Goal: Task Accomplishment & Management: Use online tool/utility

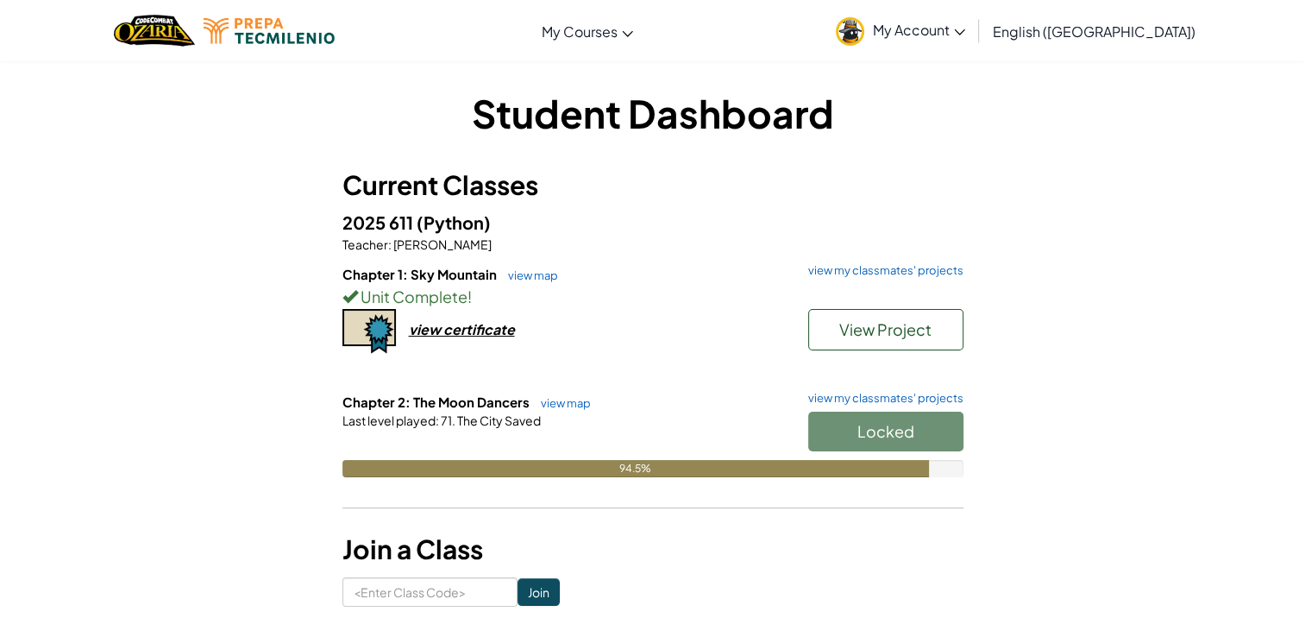
click at [875, 443] on div "Locked" at bounding box center [877, 435] width 173 height 48
click at [569, 401] on link "view map" at bounding box center [561, 403] width 59 height 14
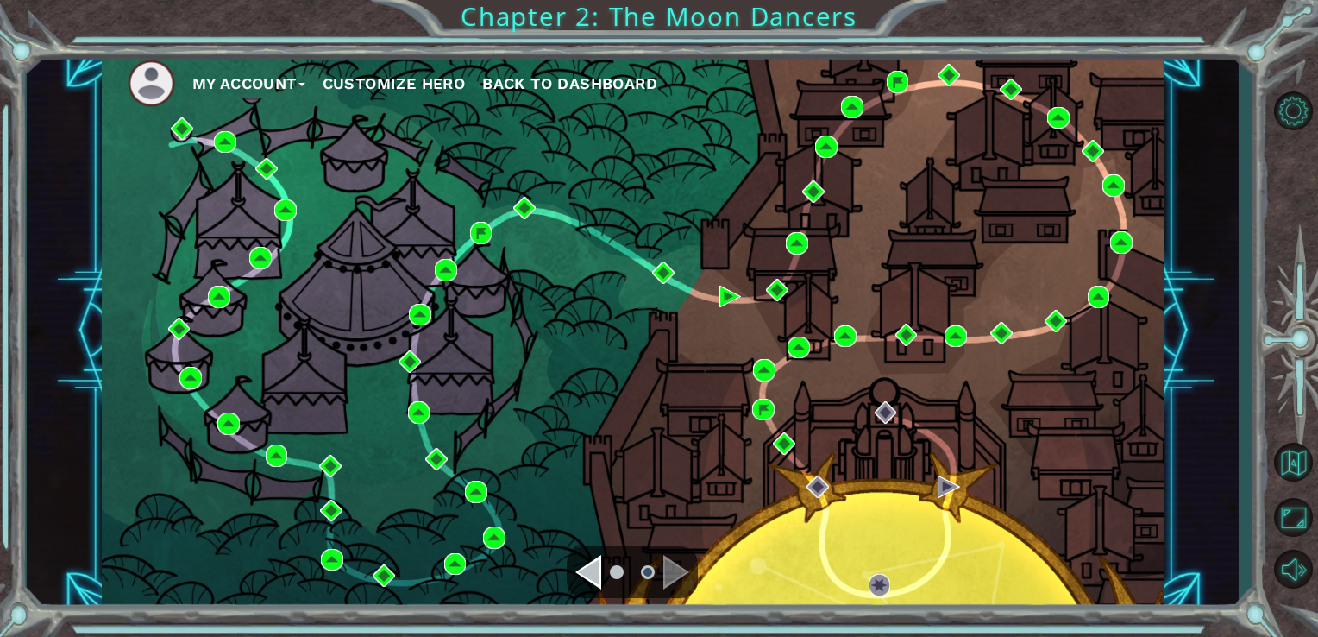
click at [599, 582] on div "Navigate to the previous page" at bounding box center [588, 572] width 26 height 35
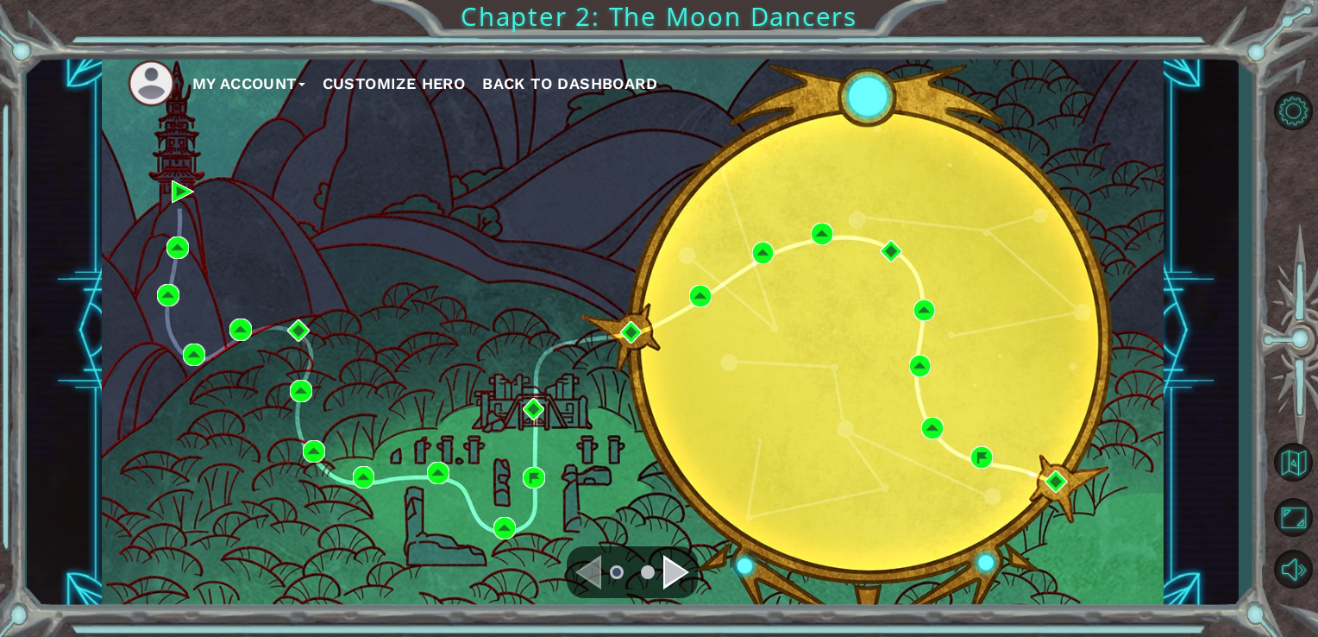
click at [681, 575] on div "Navigate to the next page" at bounding box center [676, 572] width 26 height 35
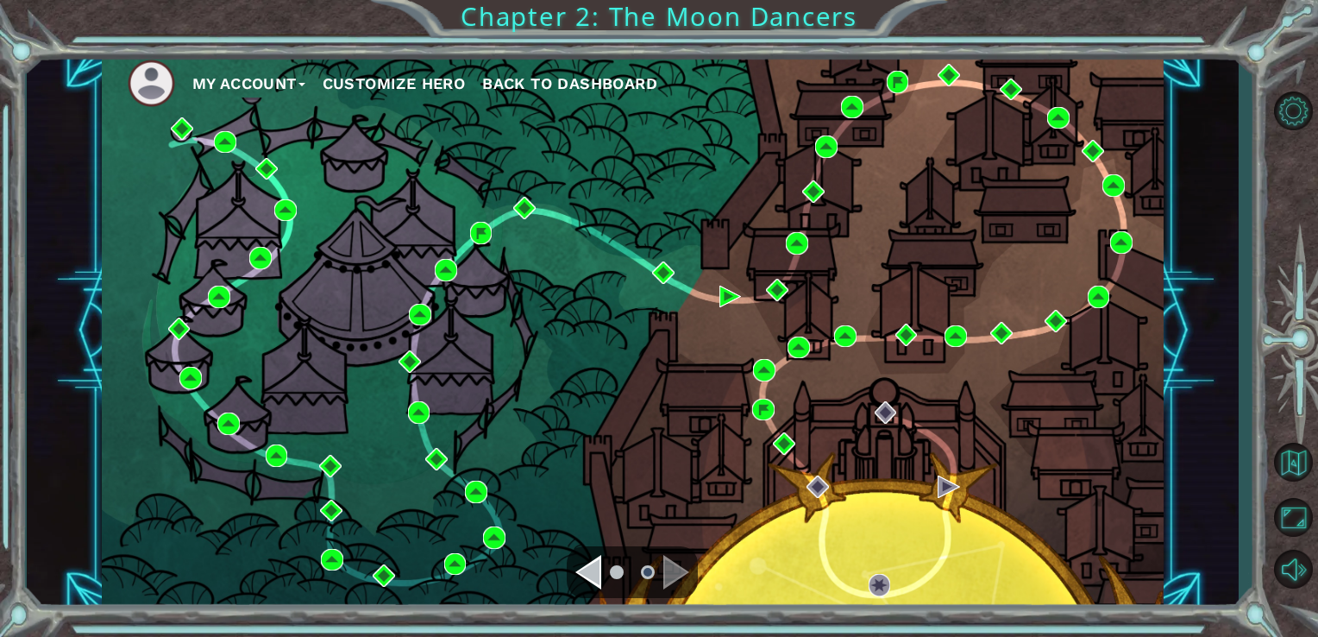
click at [593, 588] on div "Navigate to the previous page" at bounding box center [588, 572] width 26 height 35
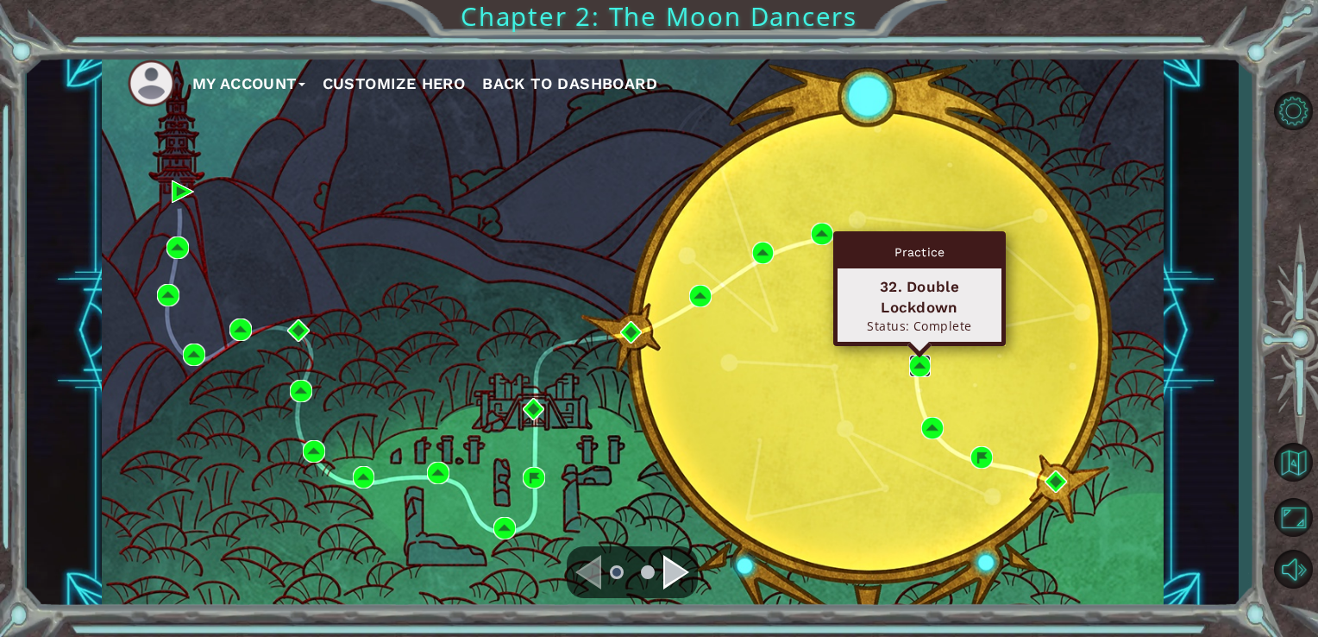
click at [920, 370] on img at bounding box center [920, 366] width 22 height 22
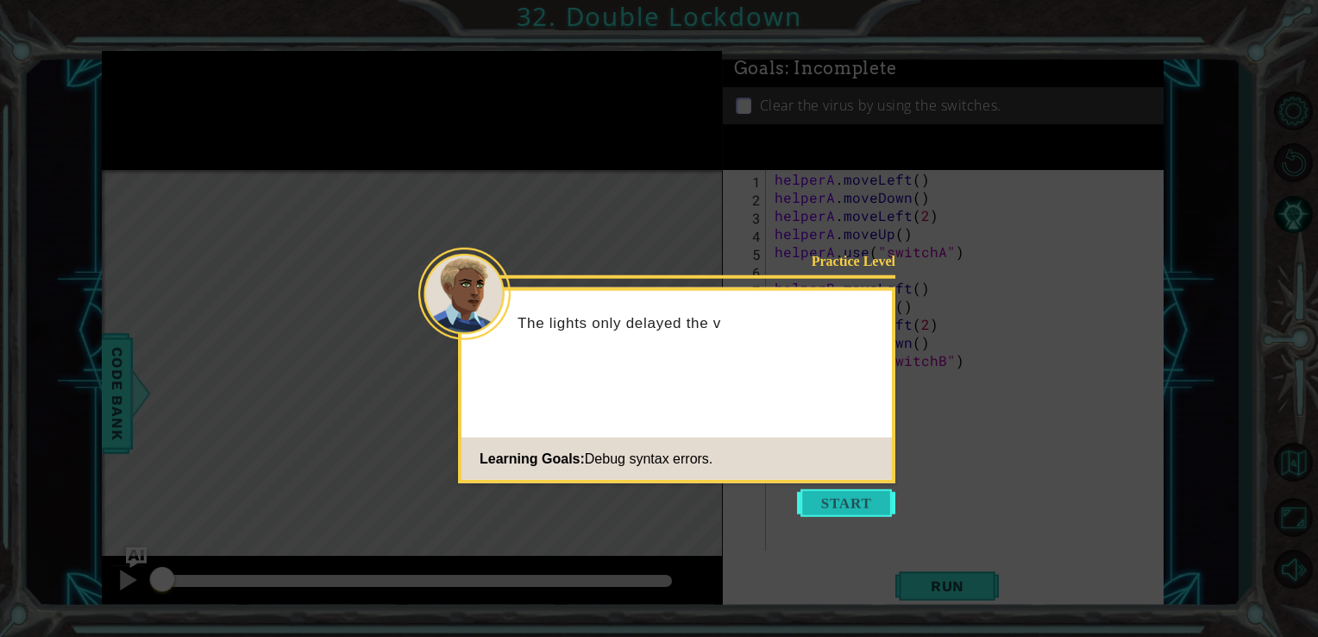
click at [832, 508] on button "Start" at bounding box center [846, 503] width 98 height 28
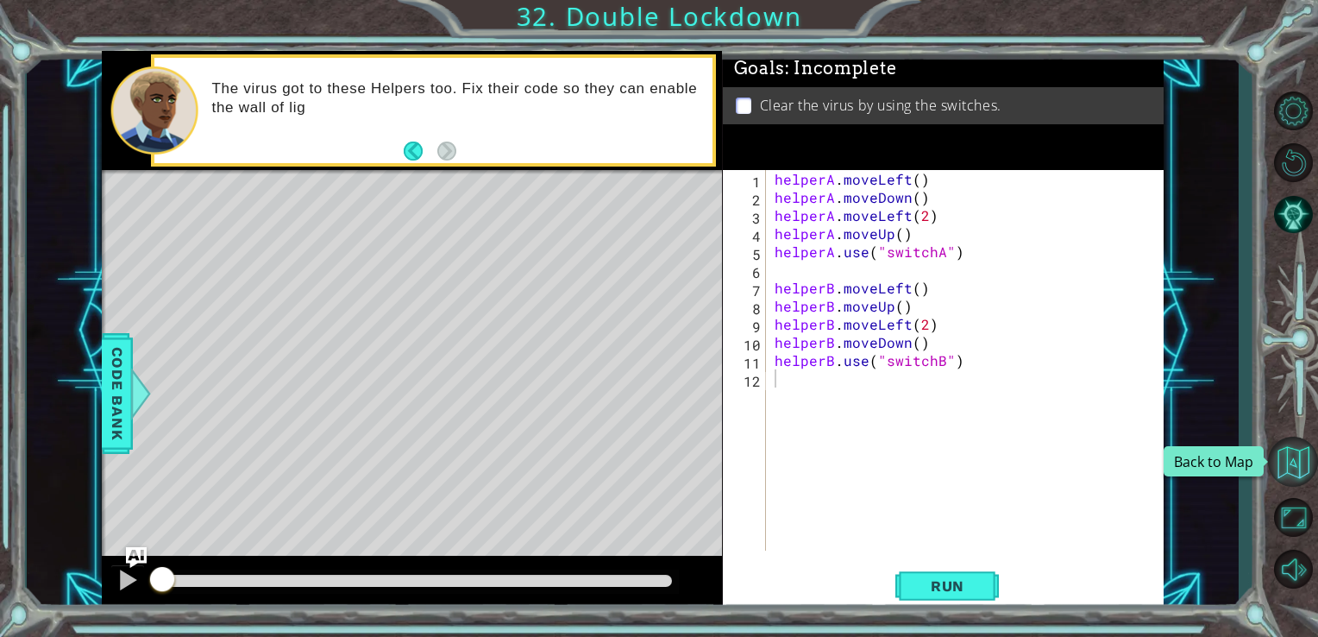
click at [1288, 462] on button "Back to Map" at bounding box center [1293, 461] width 50 height 50
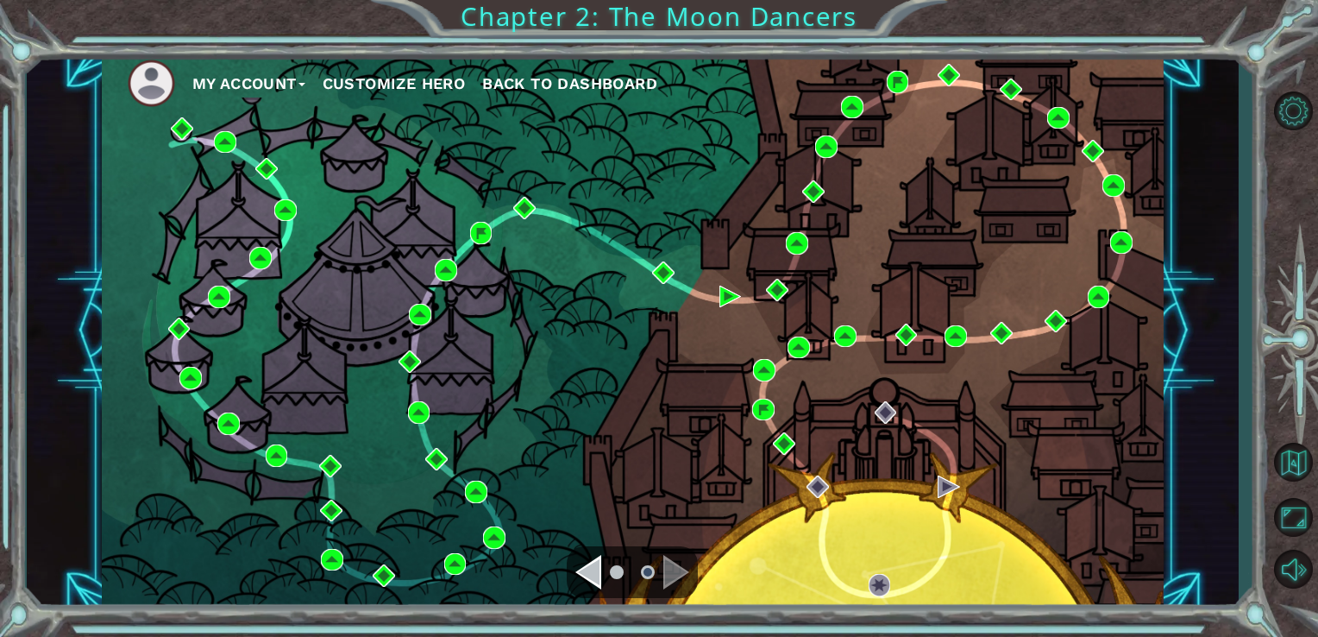
click at [581, 566] on div "Navigate to the previous page" at bounding box center [588, 572] width 26 height 35
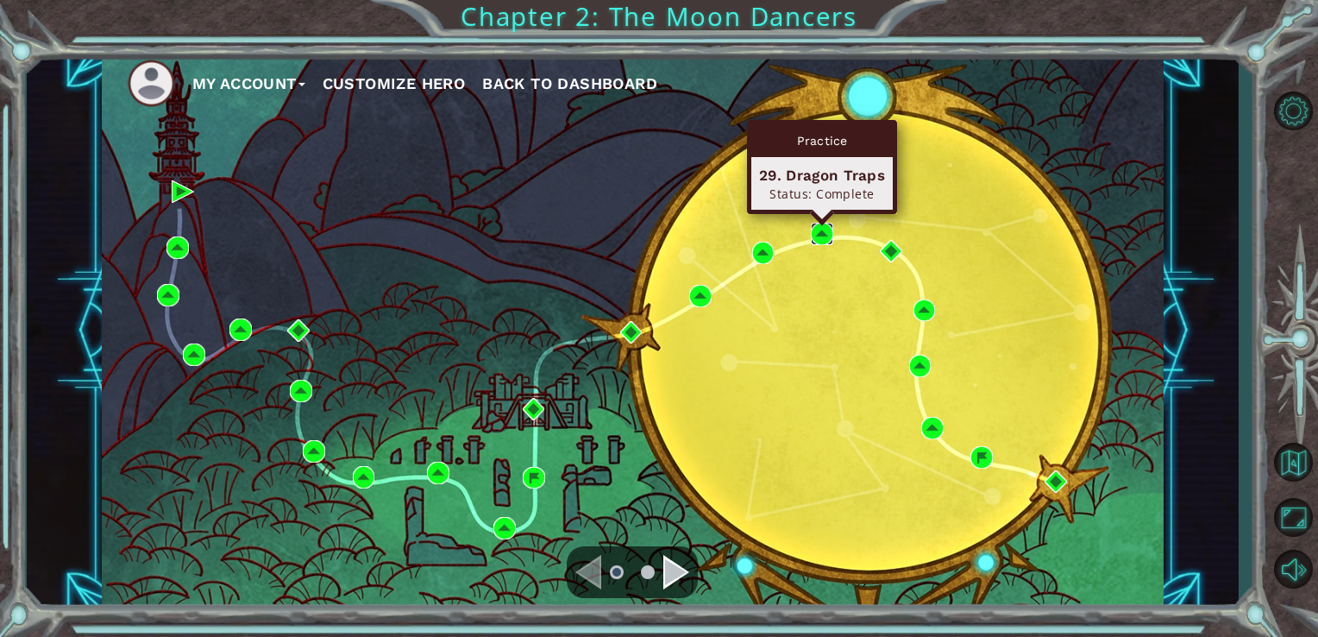
click at [820, 232] on img at bounding box center [822, 234] width 22 height 22
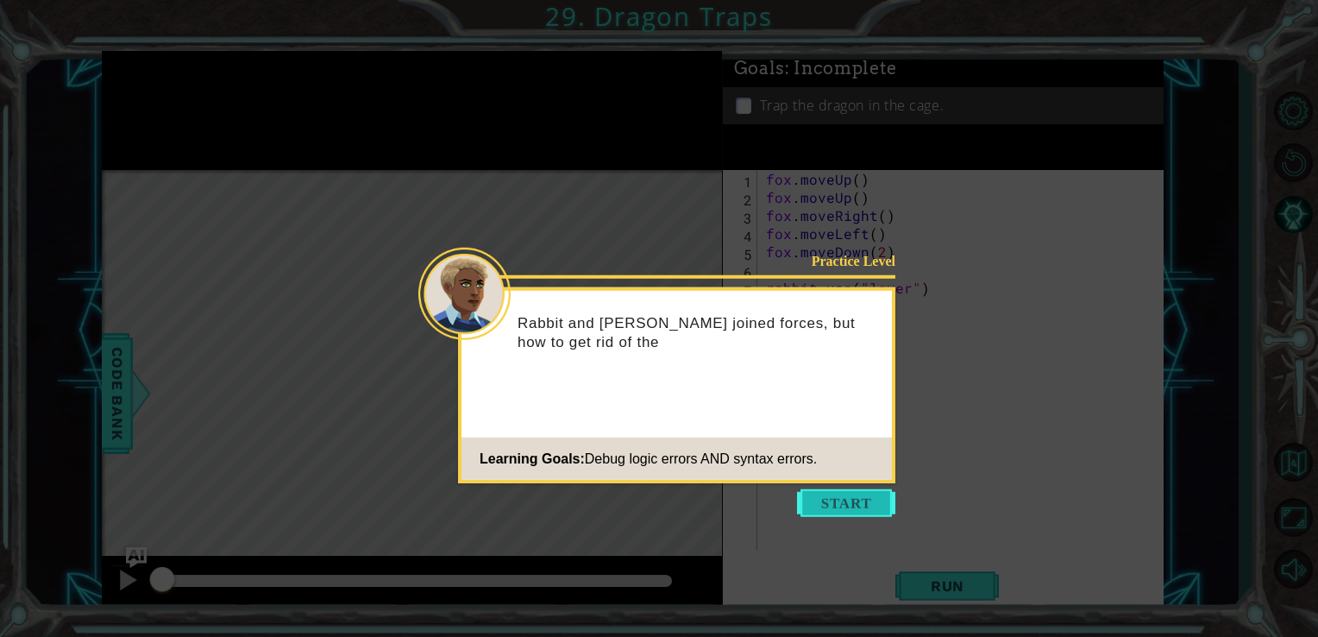
click at [845, 505] on button "Start" at bounding box center [846, 503] width 98 height 28
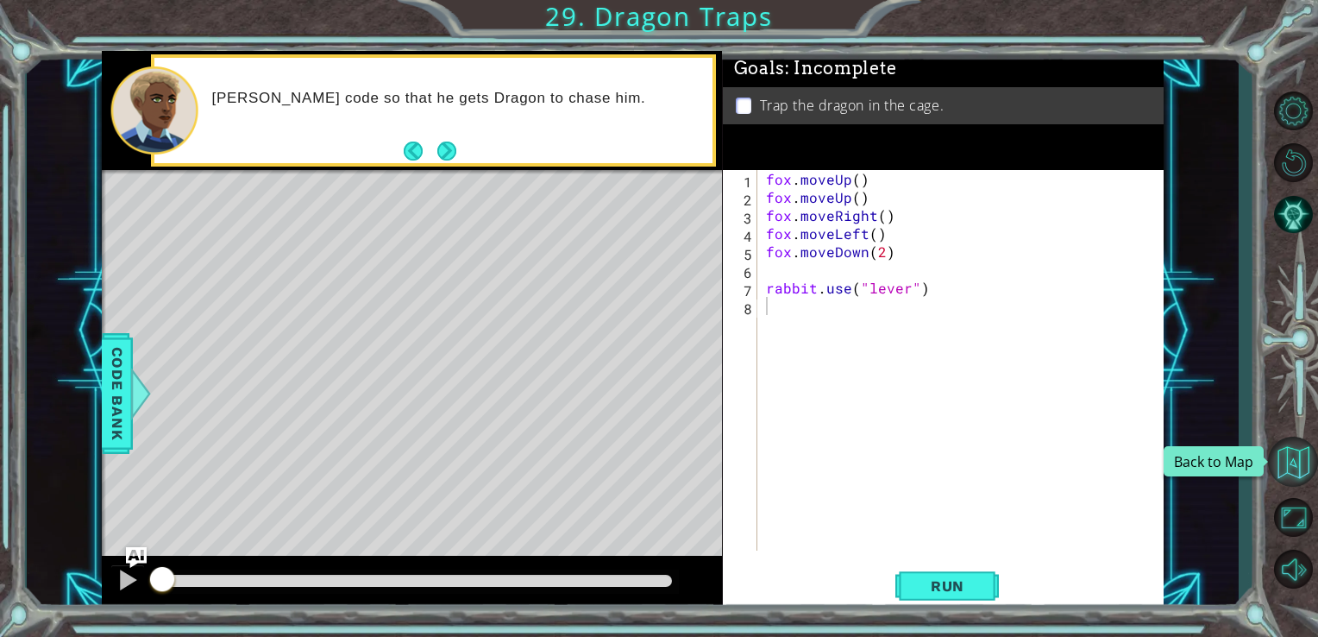
click at [1297, 443] on button "Back to Map" at bounding box center [1293, 461] width 50 height 50
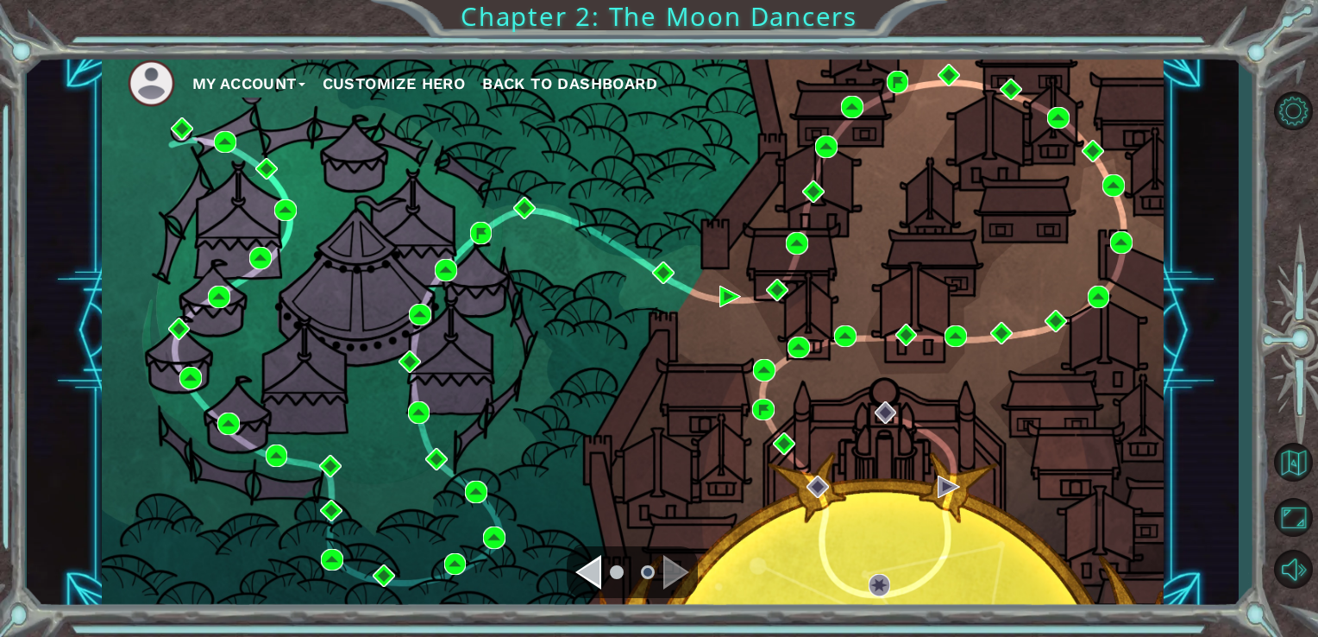
click at [293, 72] on button "My Account" at bounding box center [248, 84] width 113 height 26
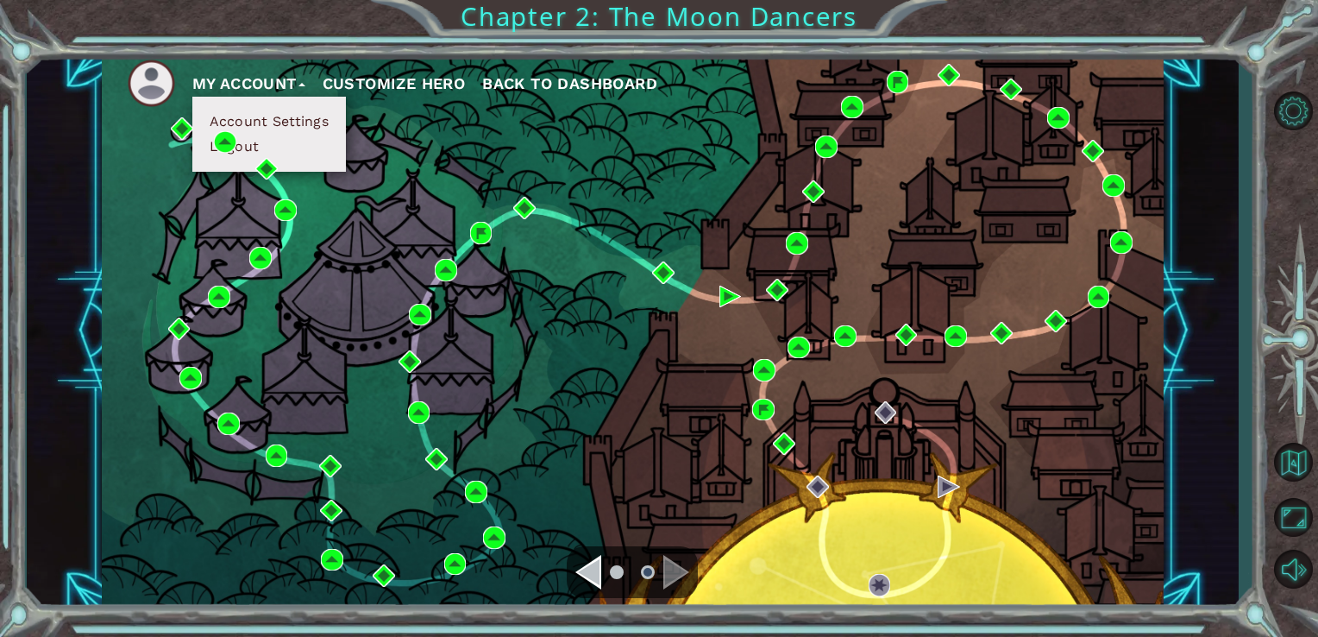
click at [356, 143] on div "My Account Account Settings Logout Customize Hero Back to Dashboard" at bounding box center [633, 331] width 1063 height 560
click at [591, 577] on div "Navigate to the previous page" at bounding box center [588, 572] width 26 height 35
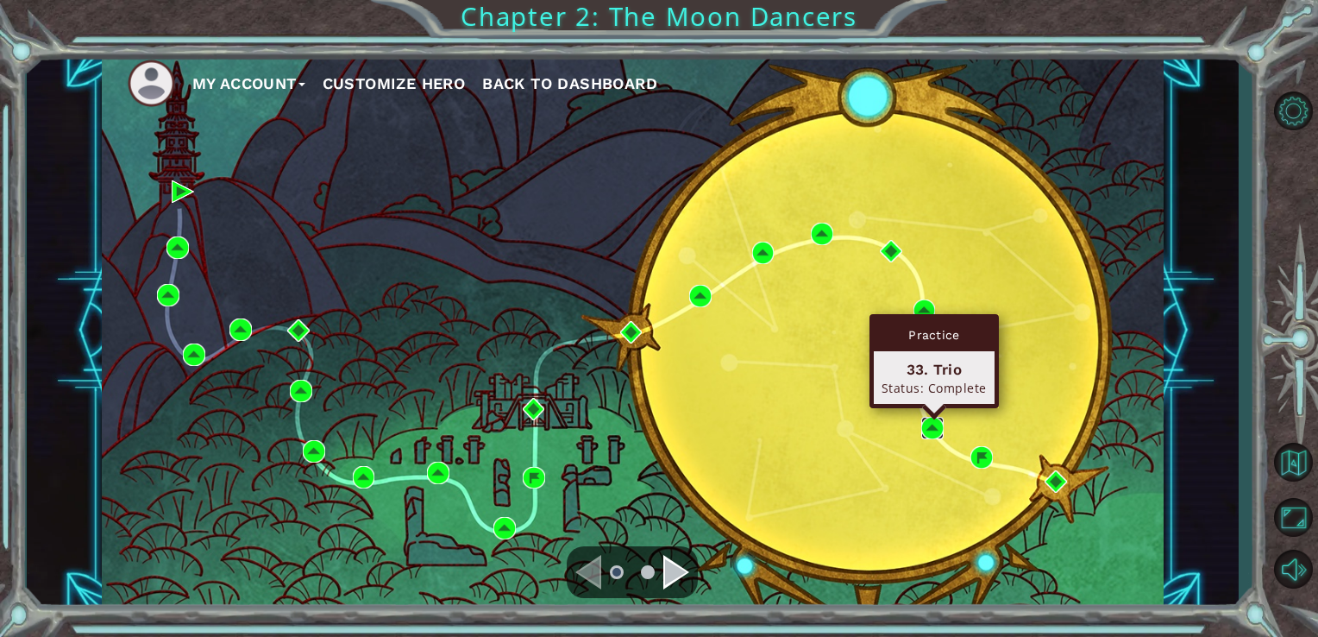
click at [931, 430] on img at bounding box center [932, 428] width 22 height 22
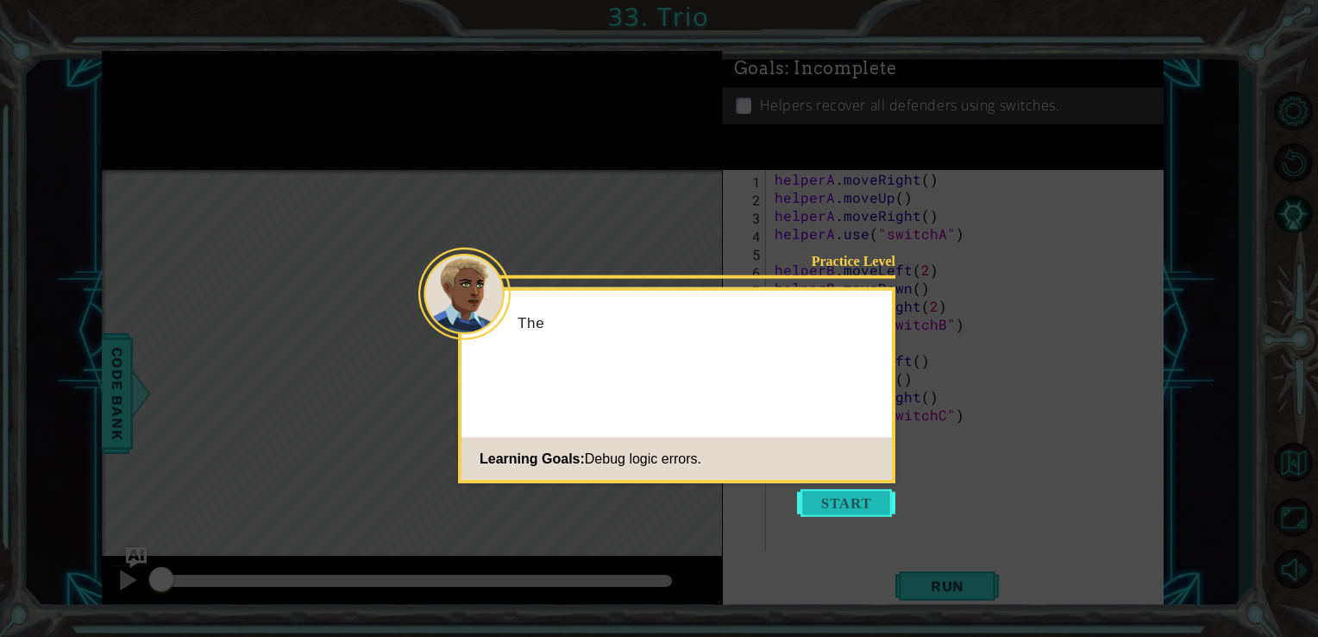
click at [847, 506] on button "Start" at bounding box center [846, 503] width 98 height 28
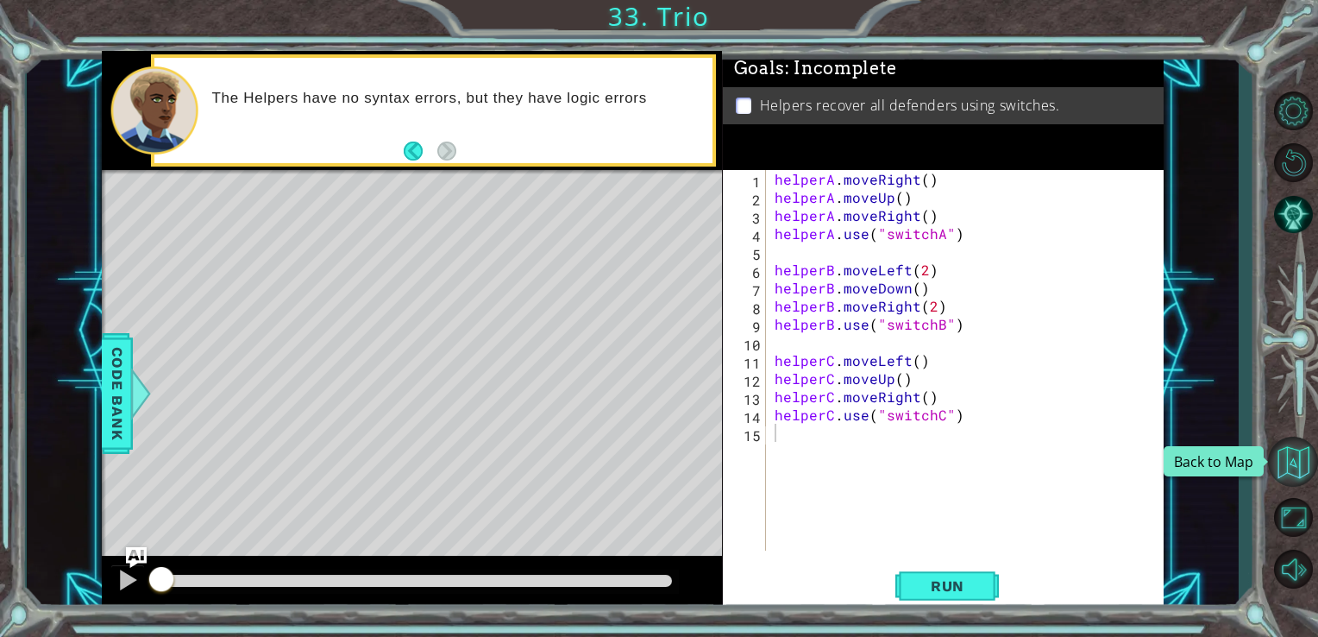
click at [1294, 461] on button "Back to Map" at bounding box center [1293, 461] width 50 height 50
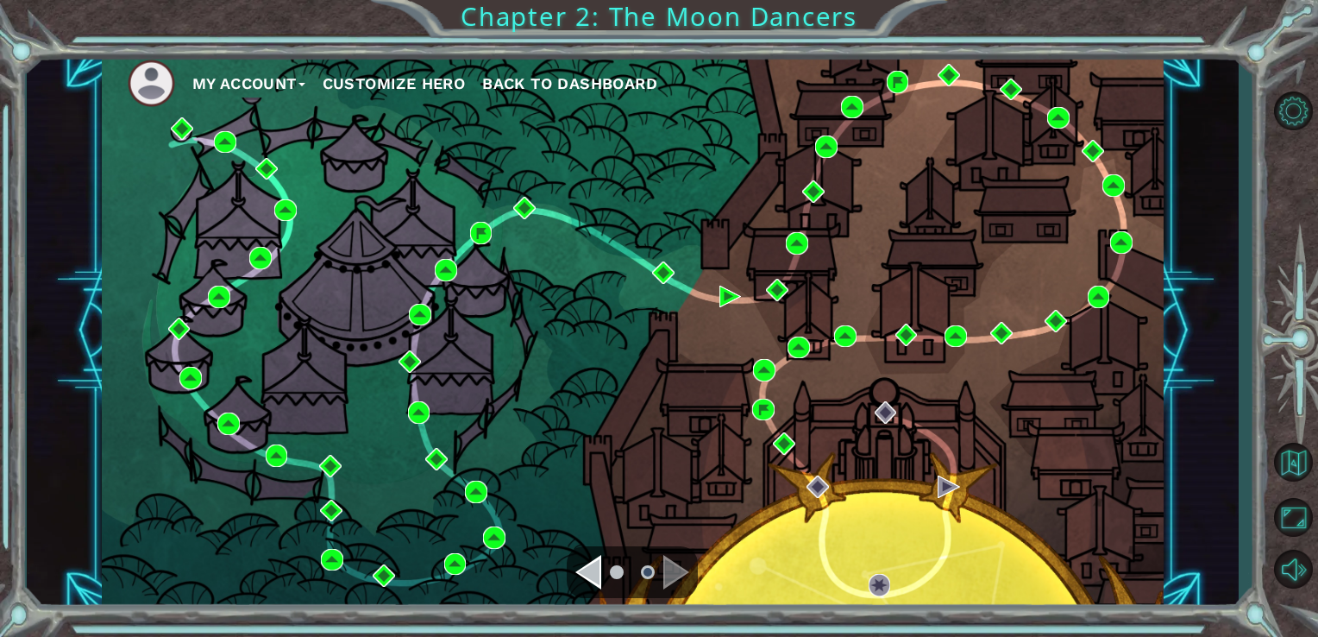
click at [589, 569] on div "Navigate to the previous page" at bounding box center [588, 572] width 26 height 35
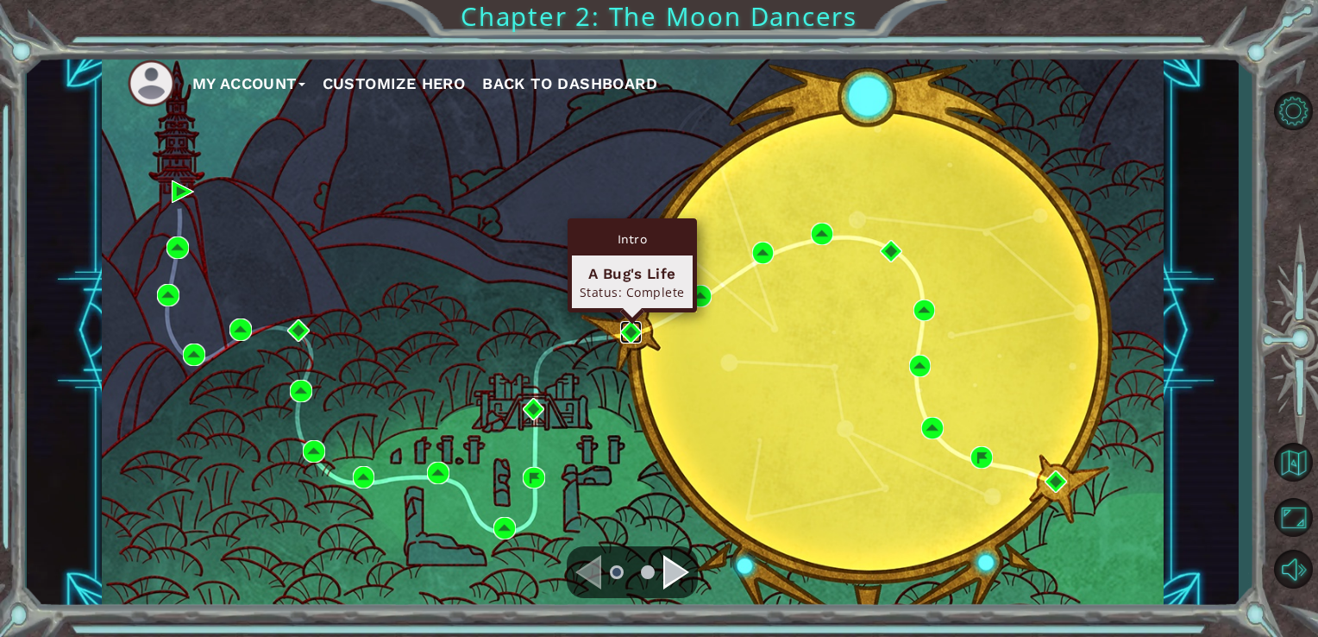
click at [631, 340] on img at bounding box center [631, 332] width 22 height 22
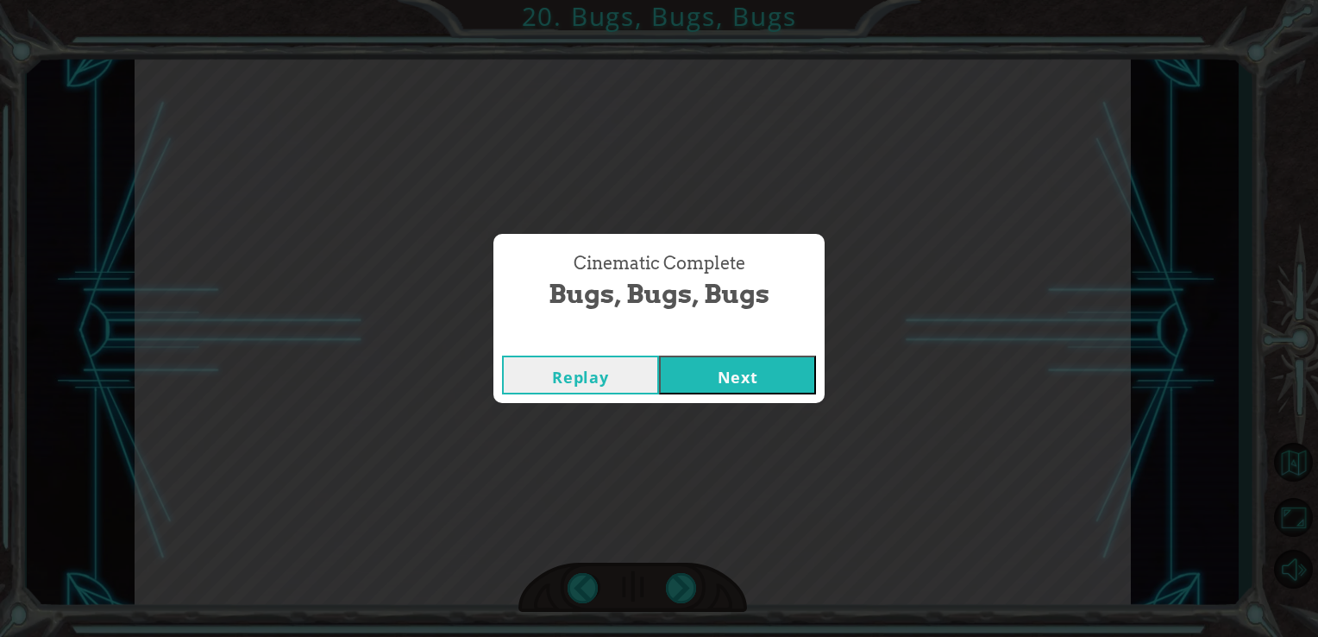
click at [787, 376] on button "Next" at bounding box center [737, 374] width 157 height 39
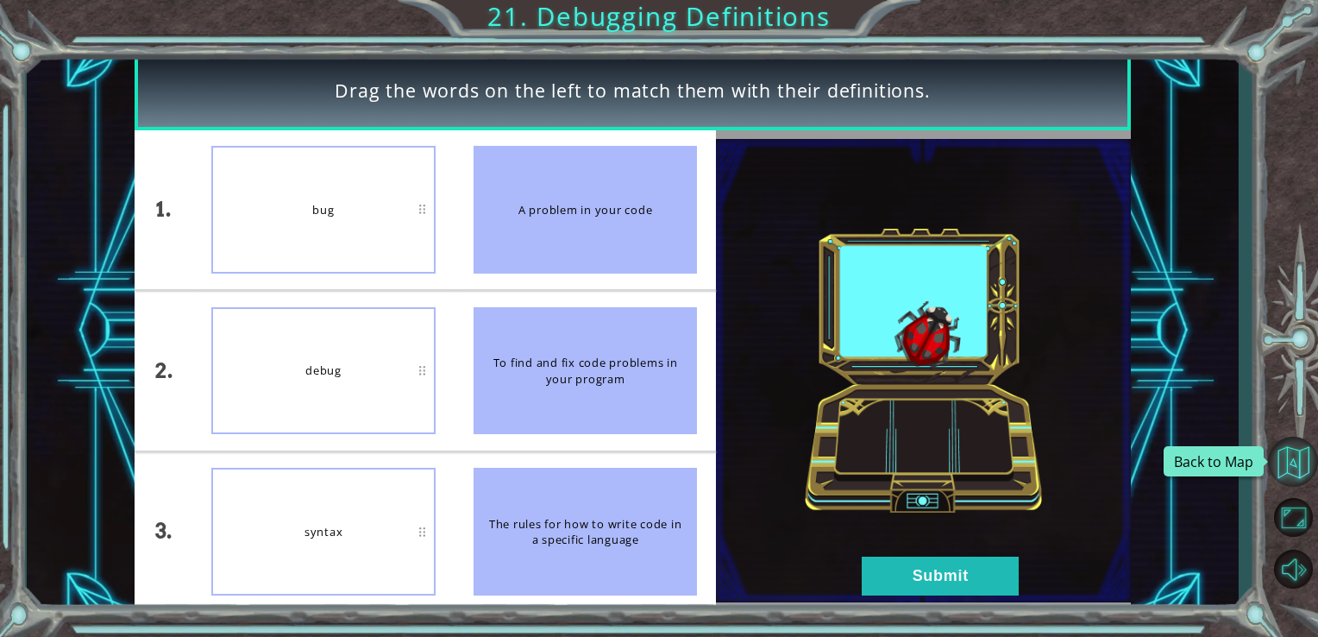
click at [1304, 480] on button "Back to Map" at bounding box center [1293, 461] width 50 height 50
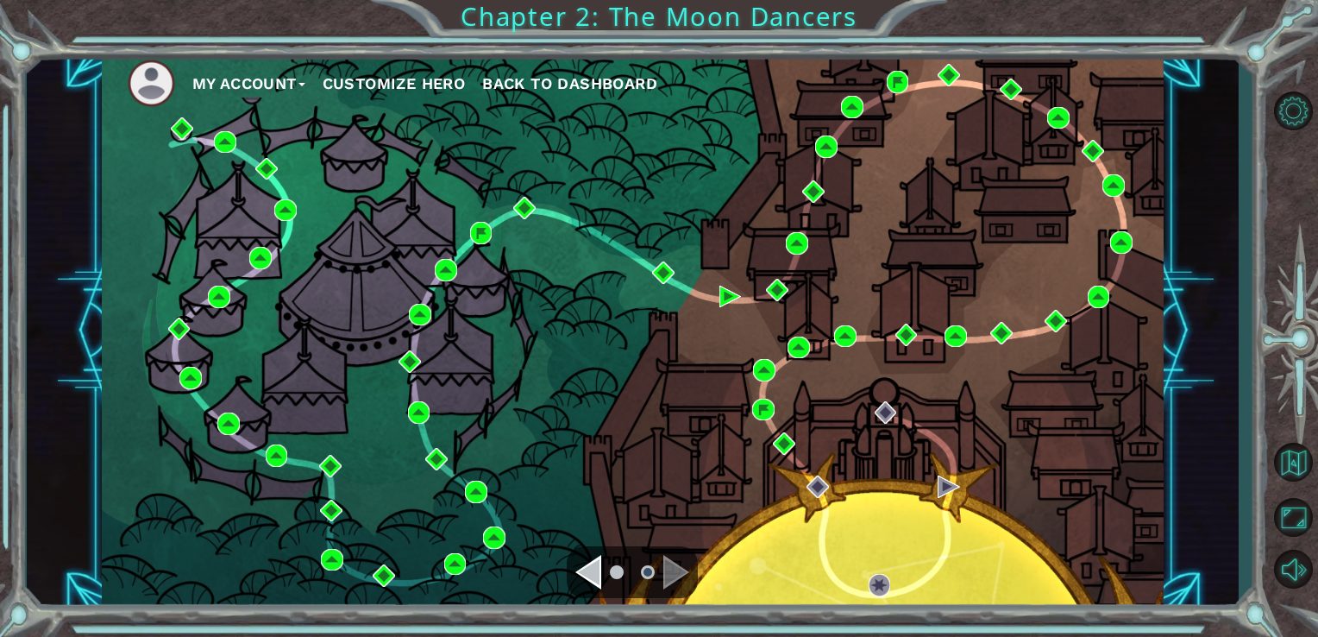
click at [590, 571] on div "Navigate to the previous page" at bounding box center [588, 572] width 26 height 35
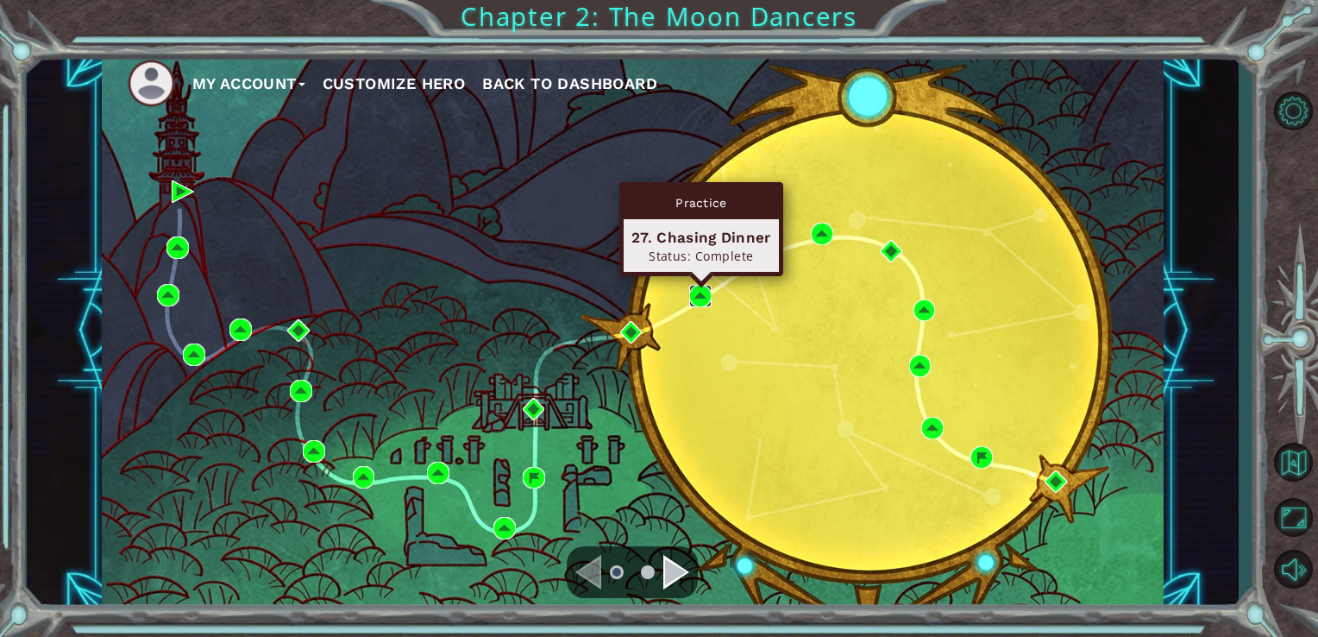
click at [702, 298] on img at bounding box center [700, 296] width 22 height 22
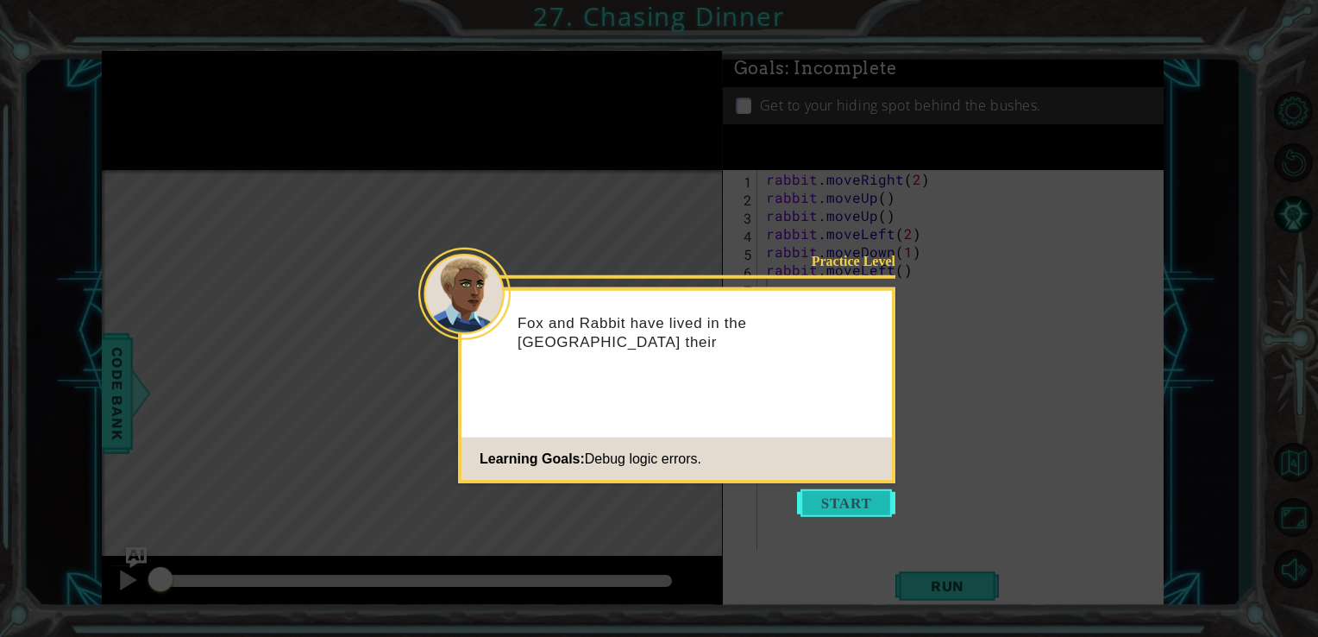
click at [839, 507] on button "Start" at bounding box center [846, 503] width 98 height 28
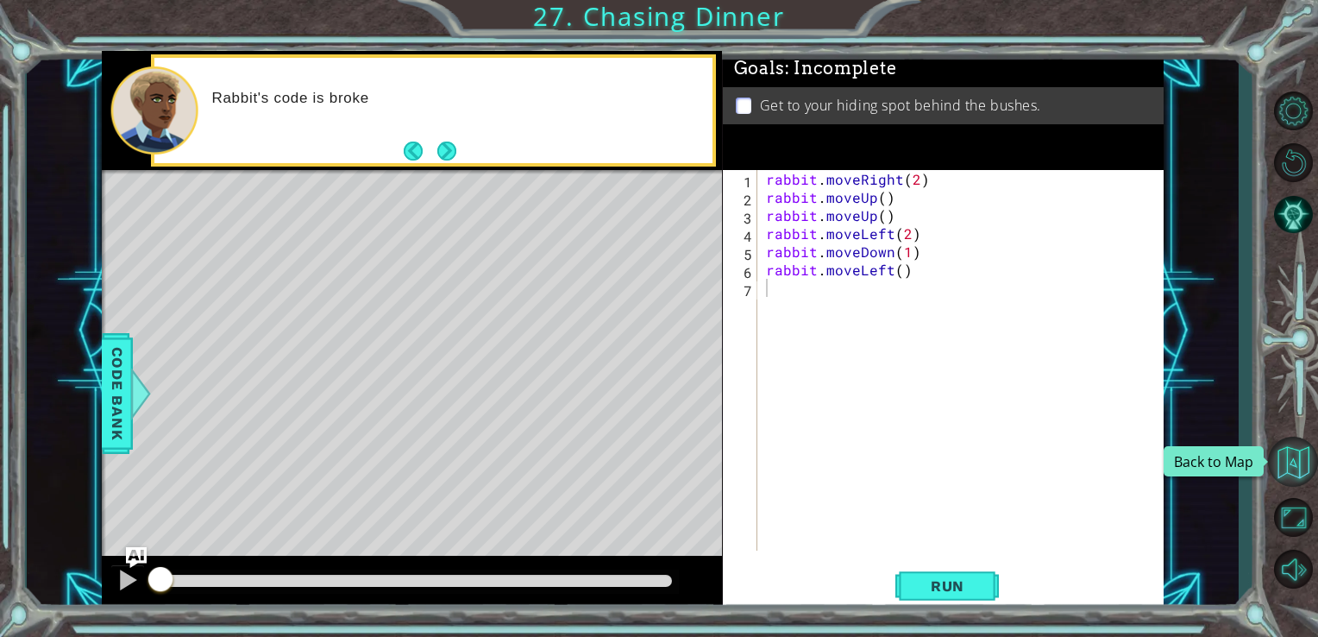
click at [1282, 454] on button "Back to Map" at bounding box center [1293, 461] width 50 height 50
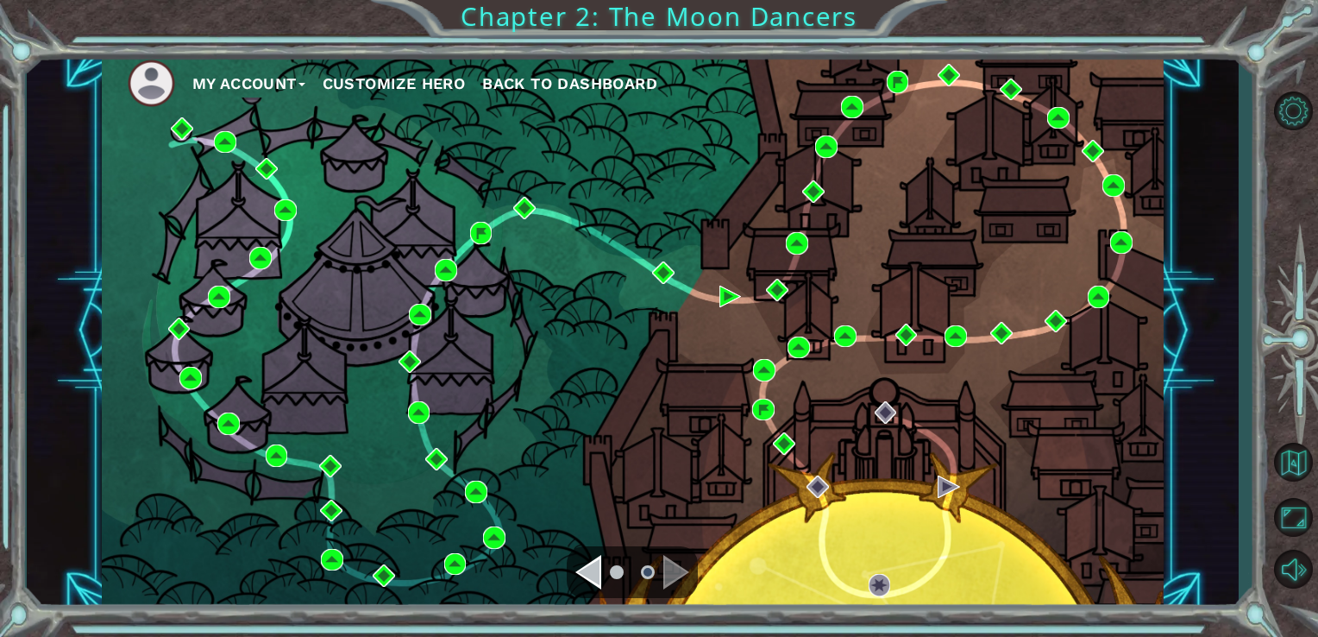
click at [587, 578] on div "Navigate to the previous page" at bounding box center [588, 572] width 26 height 35
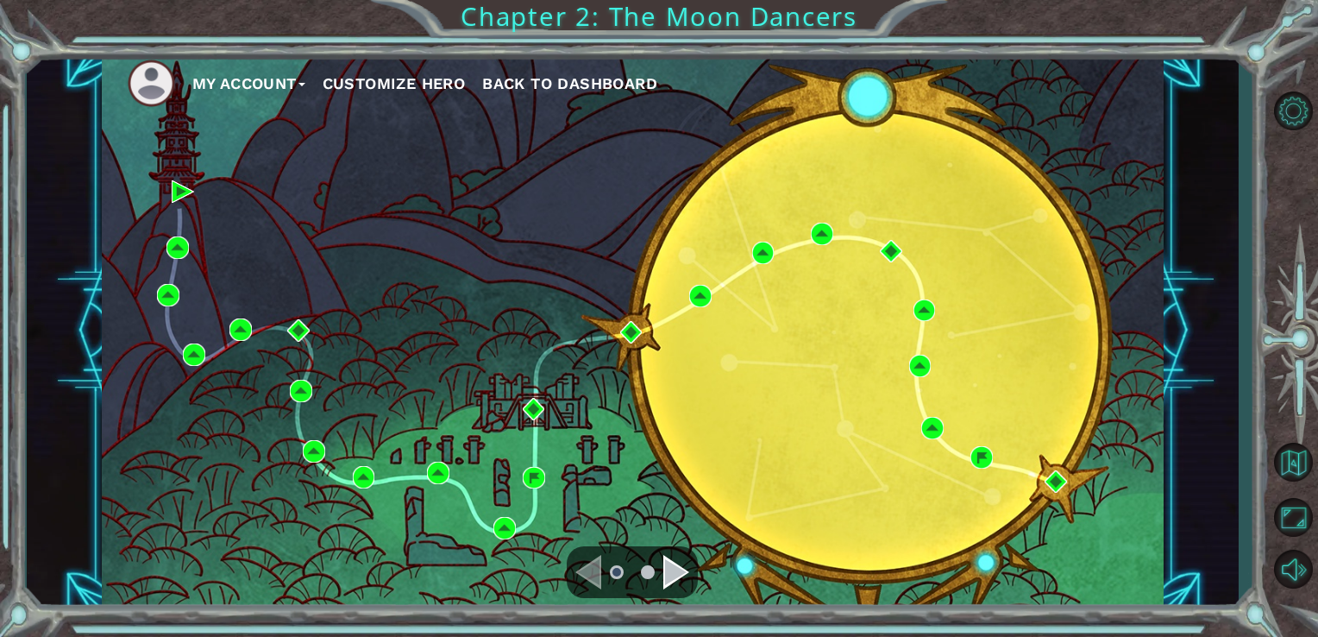
click at [587, 578] on div "Navigate to the previous page" at bounding box center [588, 572] width 26 height 35
click at [536, 91] on span "Back to Dashboard" at bounding box center [569, 83] width 175 height 18
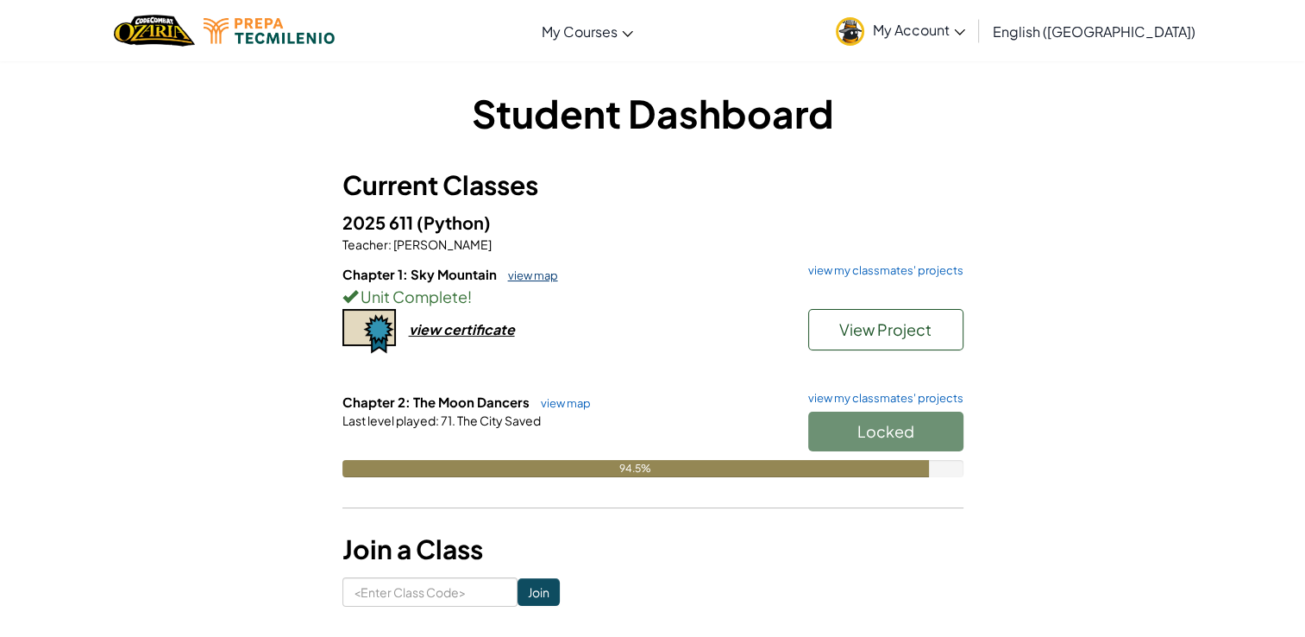
click at [510, 275] on link "view map" at bounding box center [528, 275] width 59 height 14
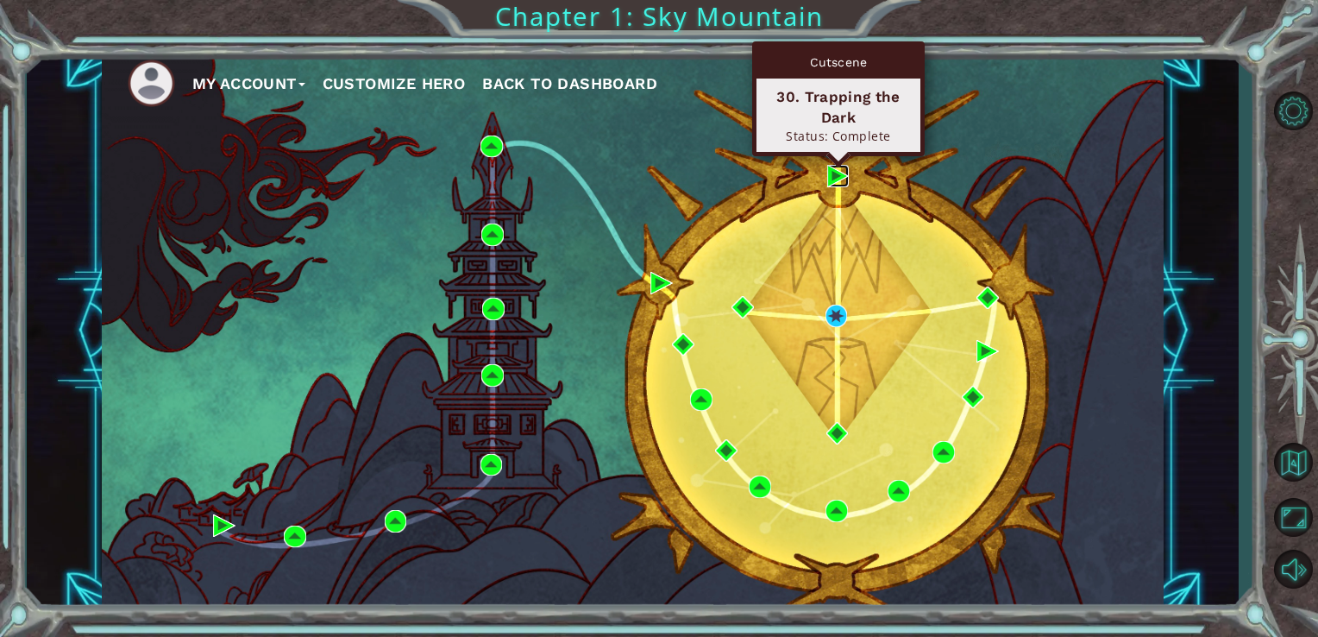
click at [832, 173] on img at bounding box center [838, 176] width 22 height 22
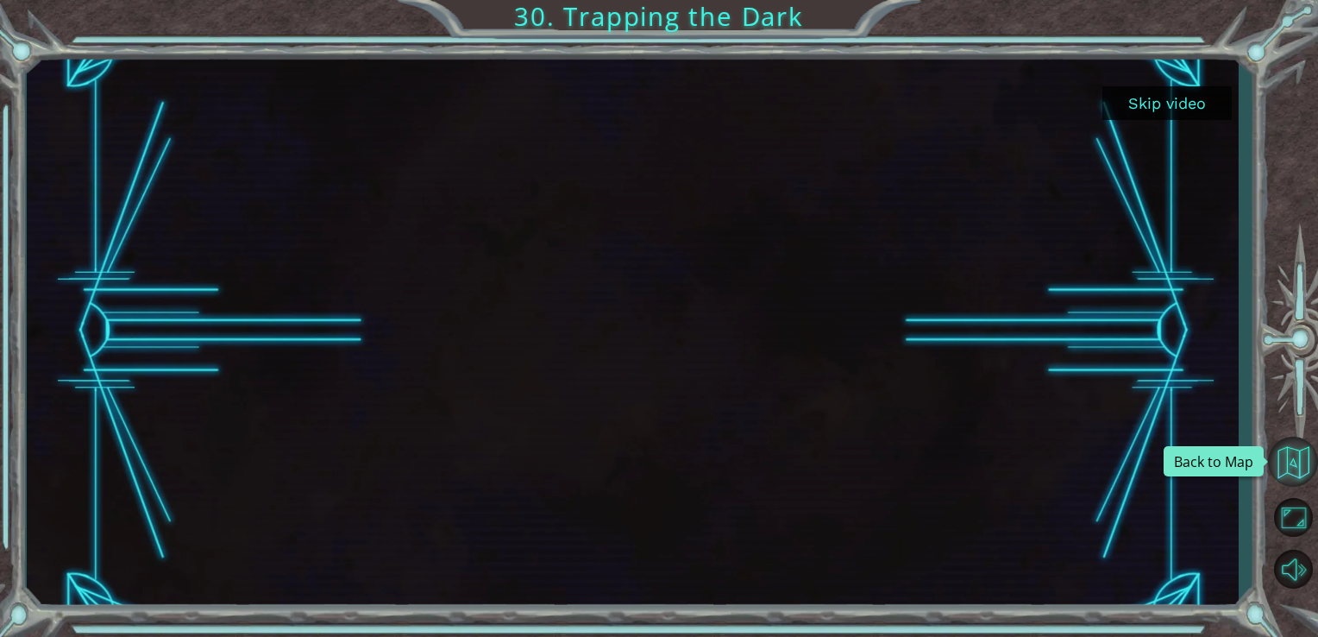
click at [1289, 466] on button "Back to Map" at bounding box center [1293, 461] width 50 height 50
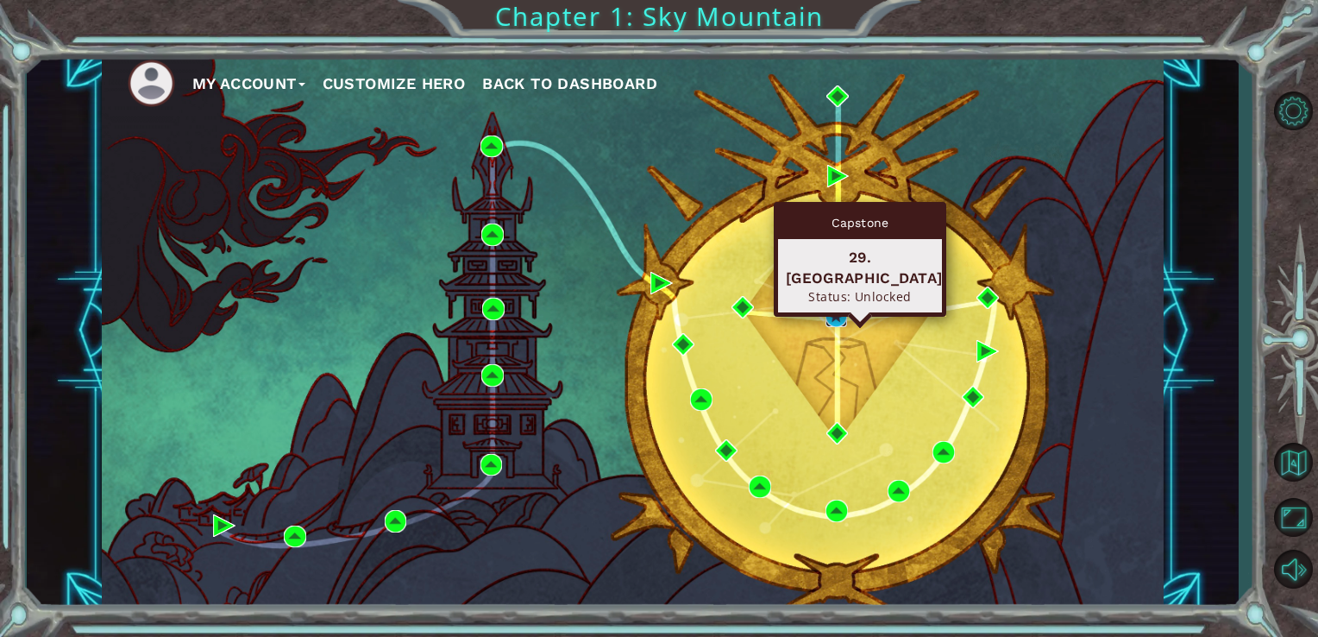
click at [833, 326] on img at bounding box center [836, 315] width 22 height 22
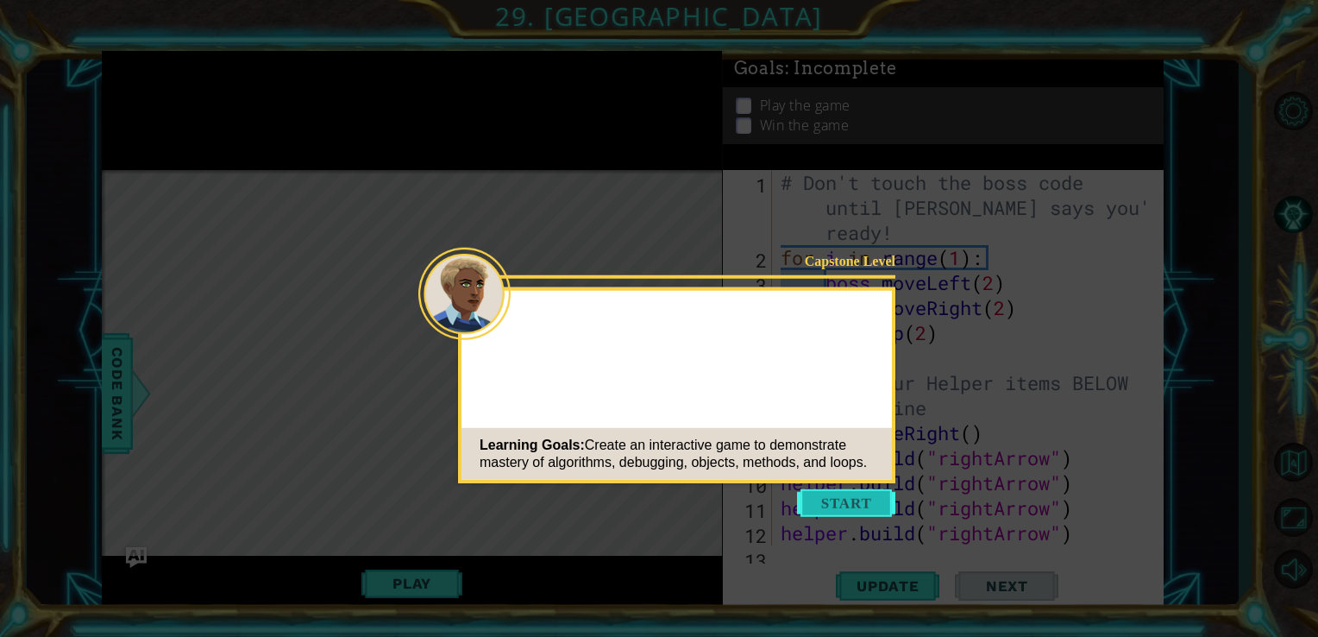
click at [822, 495] on button "Start" at bounding box center [846, 503] width 98 height 28
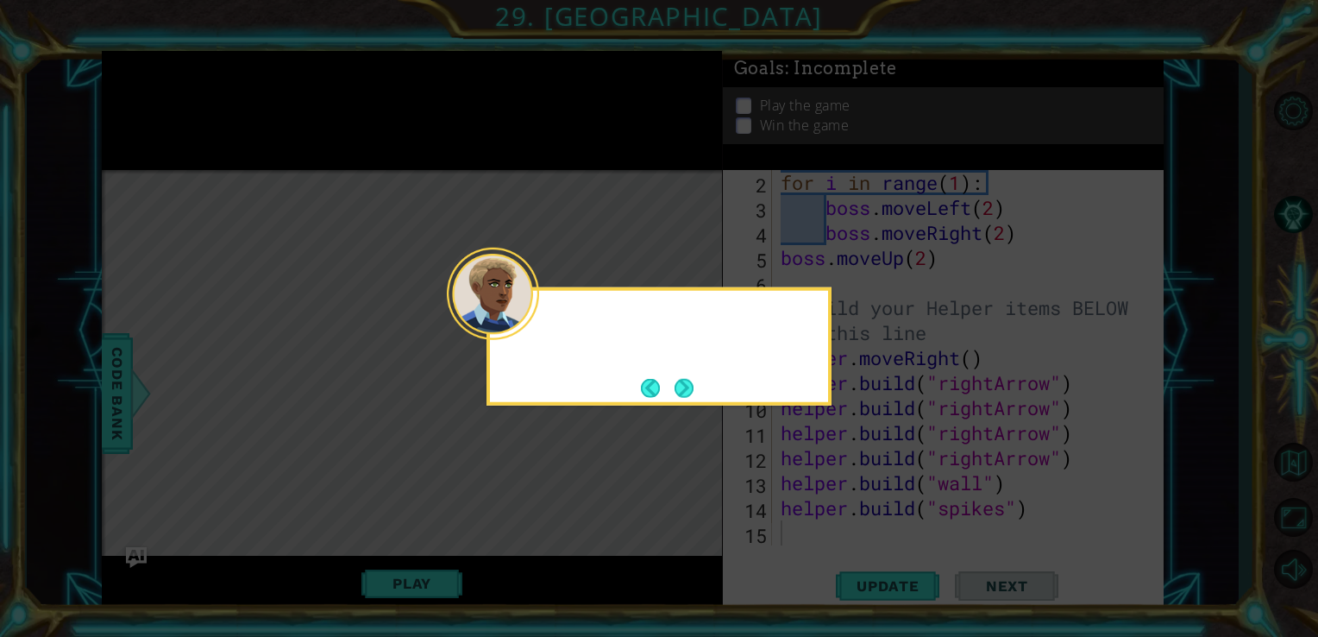
scroll to position [75, 0]
click at [676, 394] on button "Next" at bounding box center [684, 387] width 19 height 19
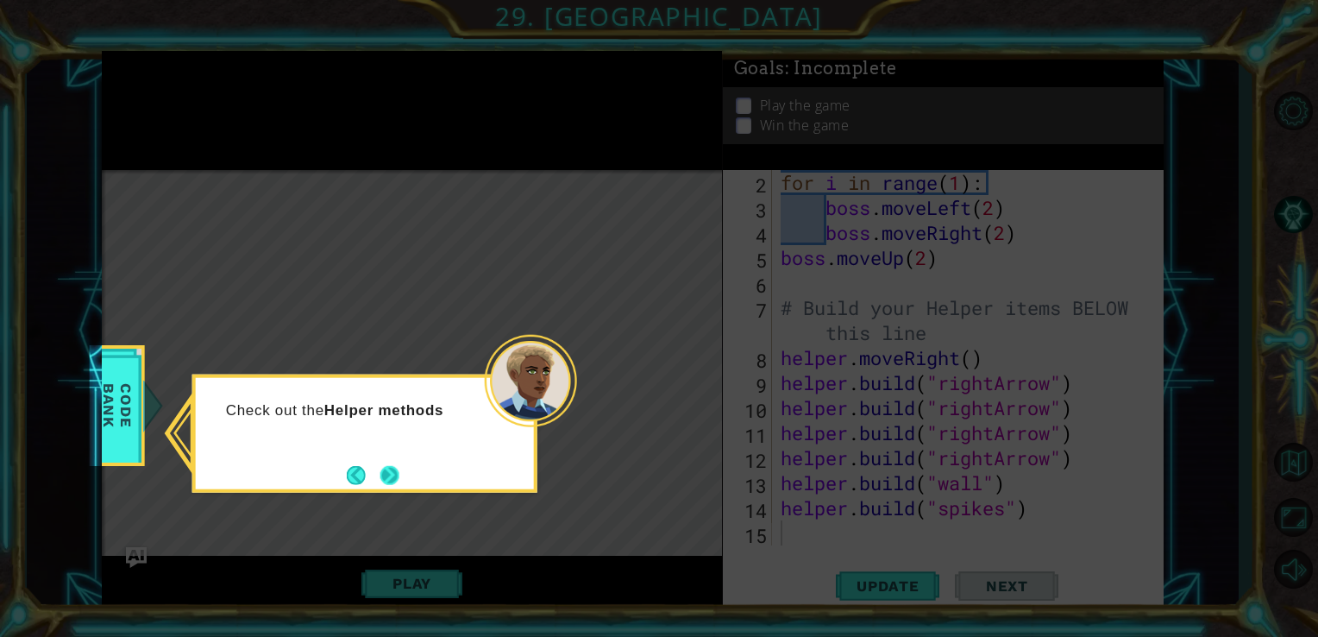
click at [382, 484] on button "Next" at bounding box center [389, 474] width 19 height 19
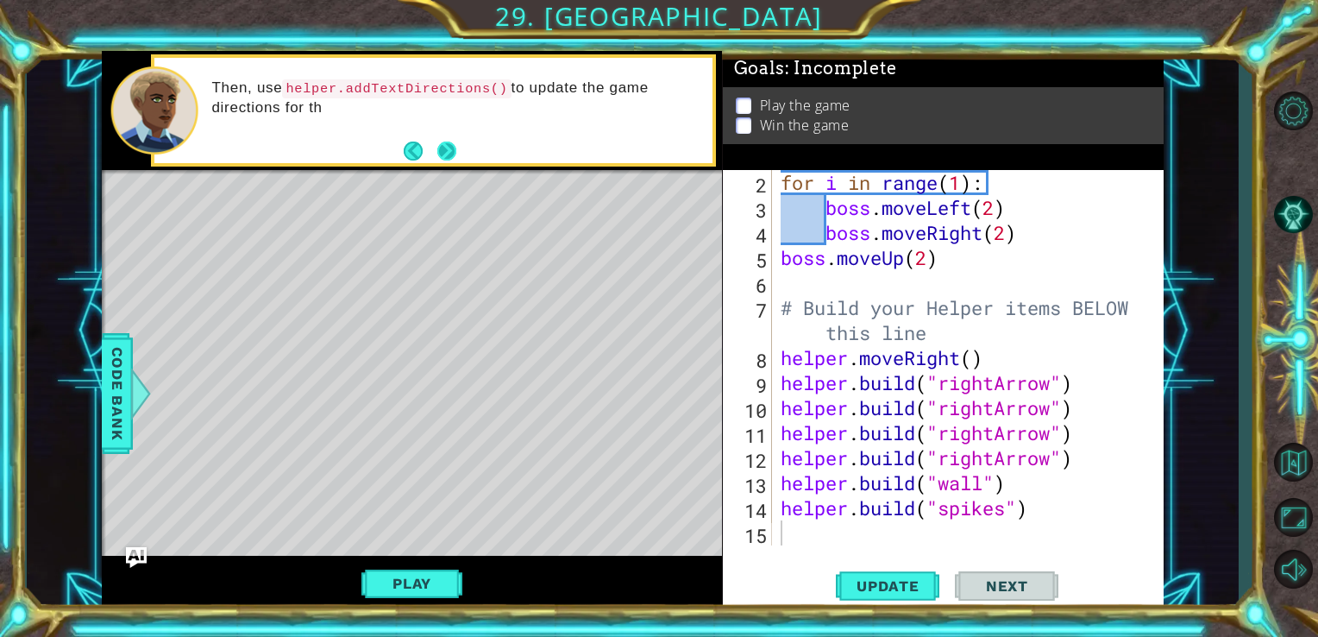
click at [438, 164] on div "Then, use helper.addTextDirections() to update the game directions for th" at bounding box center [433, 110] width 565 height 112
click at [404, 578] on button "Play" at bounding box center [411, 583] width 101 height 33
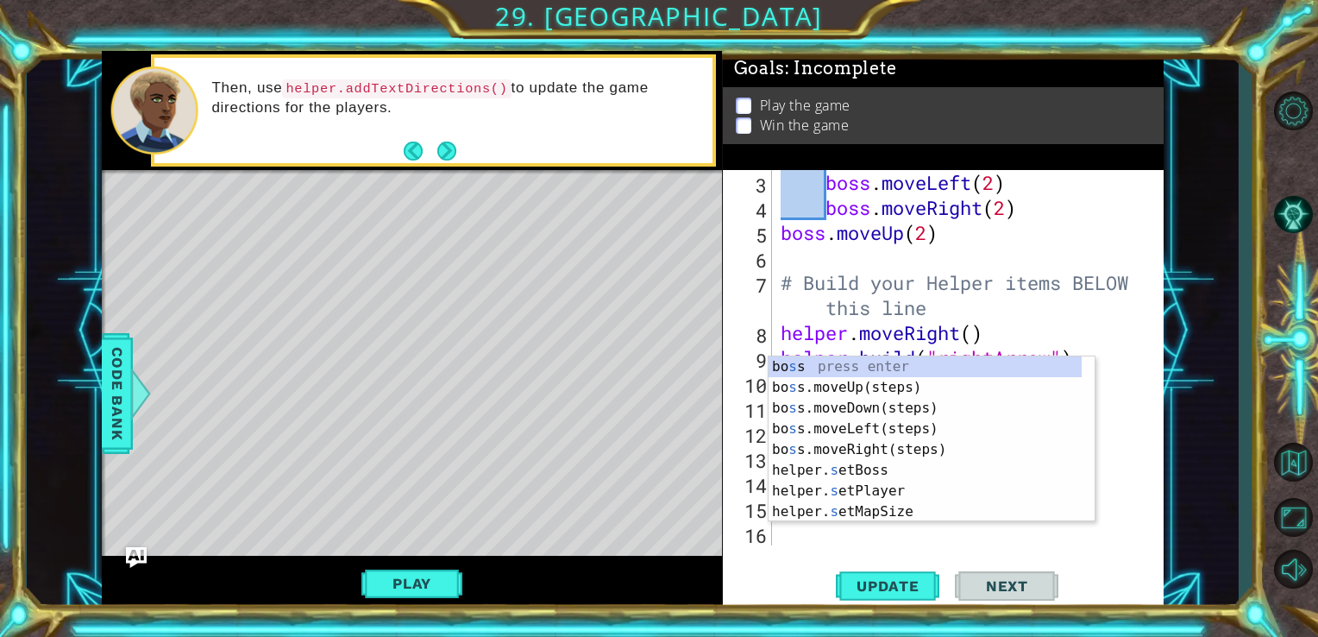
scroll to position [100, 0]
type textarea "s"
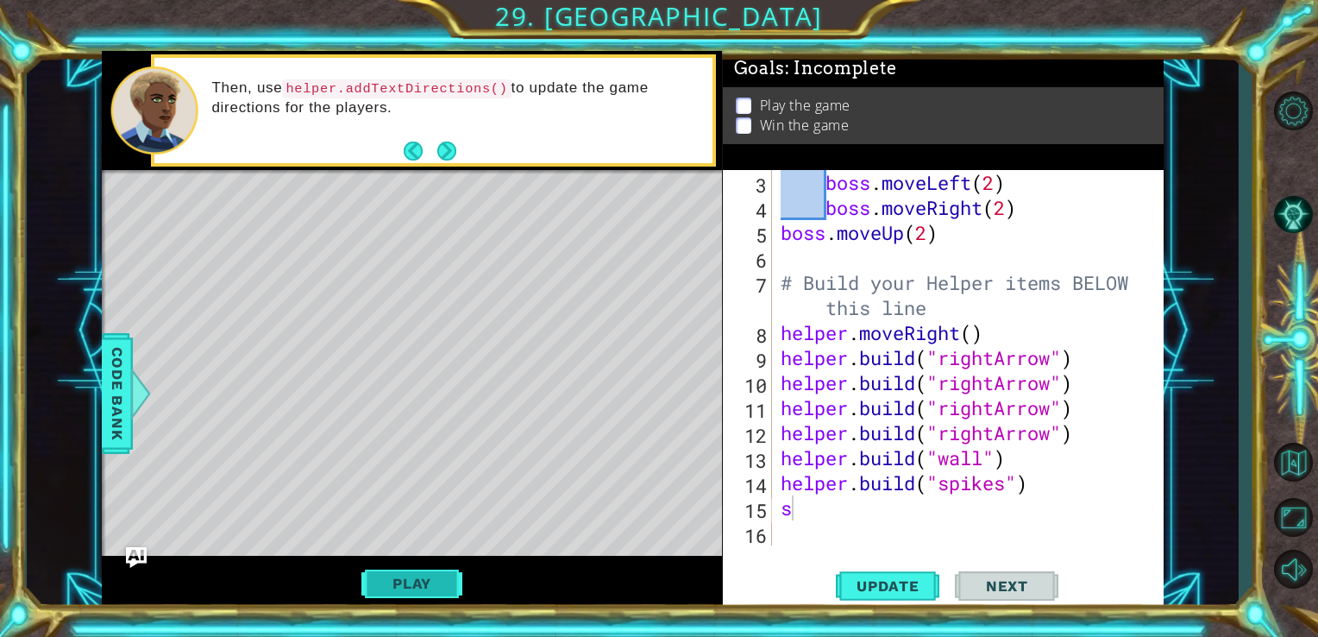
click at [436, 580] on button "Play" at bounding box center [411, 583] width 101 height 33
click at [416, 591] on button "Play" at bounding box center [411, 583] width 101 height 33
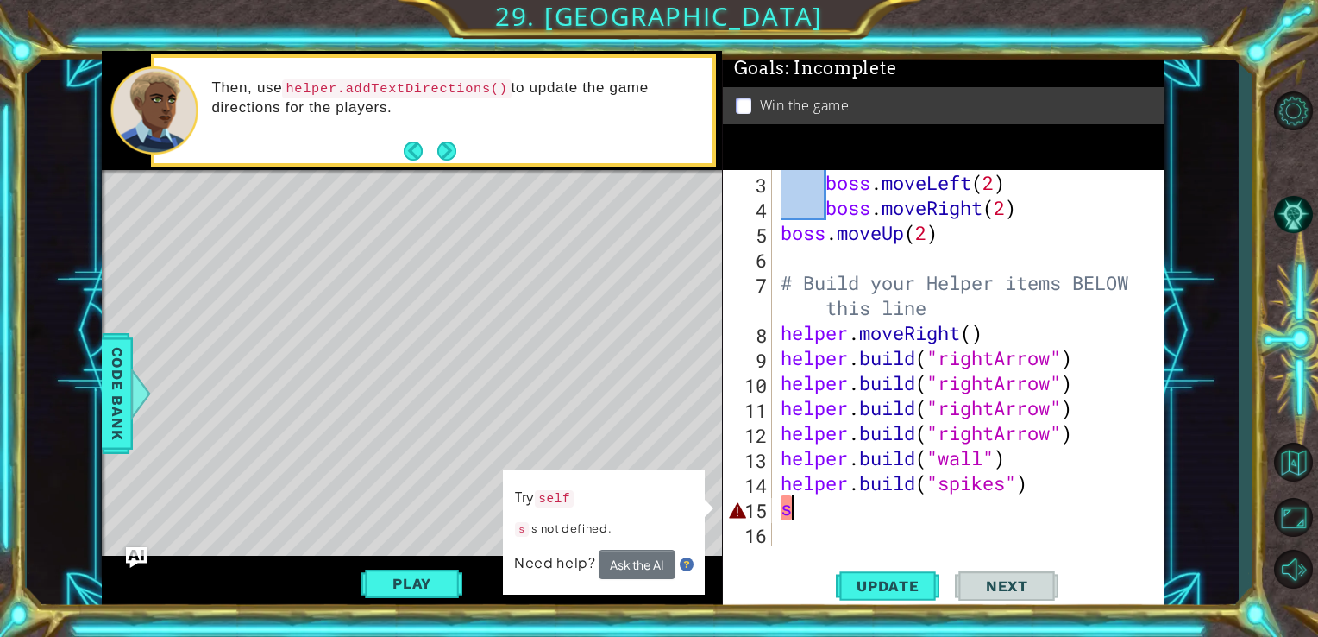
click at [856, 507] on div "boss . moveLeft ( 2 ) boss . moveRight ( 2 ) boss . moveUp ( 2 ) # Build your H…" at bounding box center [966, 382] width 379 height 425
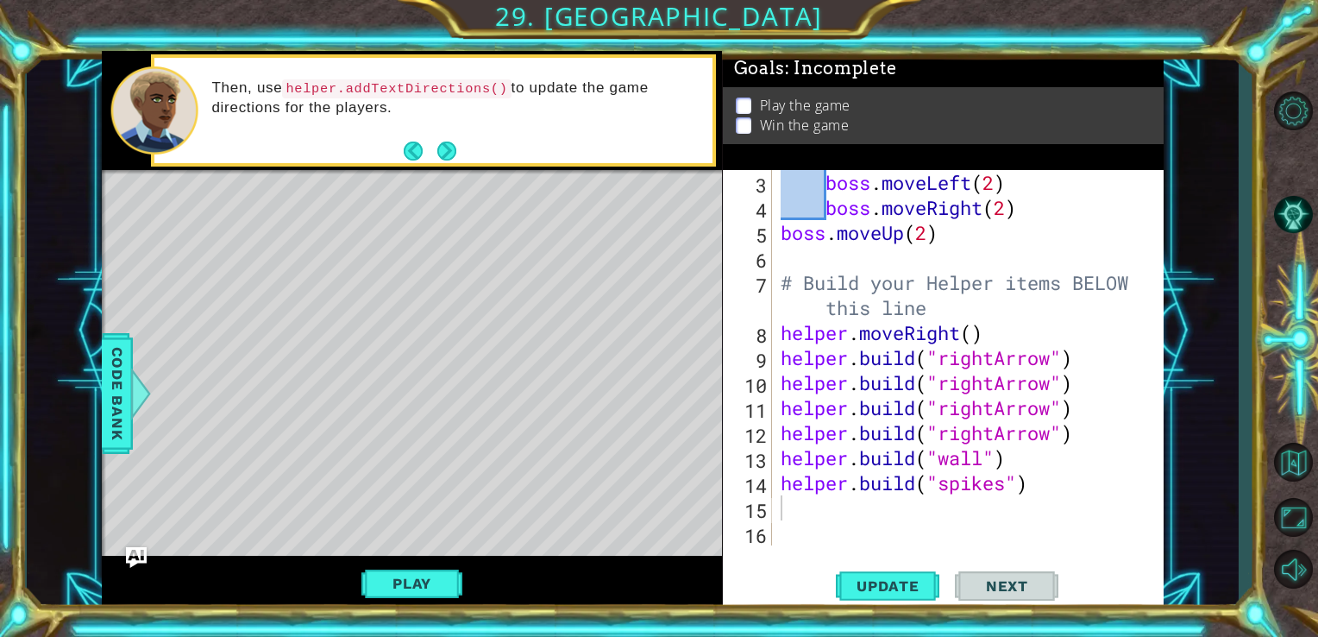
click at [837, 103] on p "Play the game" at bounding box center [805, 105] width 91 height 19
click at [1287, 235] on button "AI Hint" at bounding box center [1293, 214] width 50 height 47
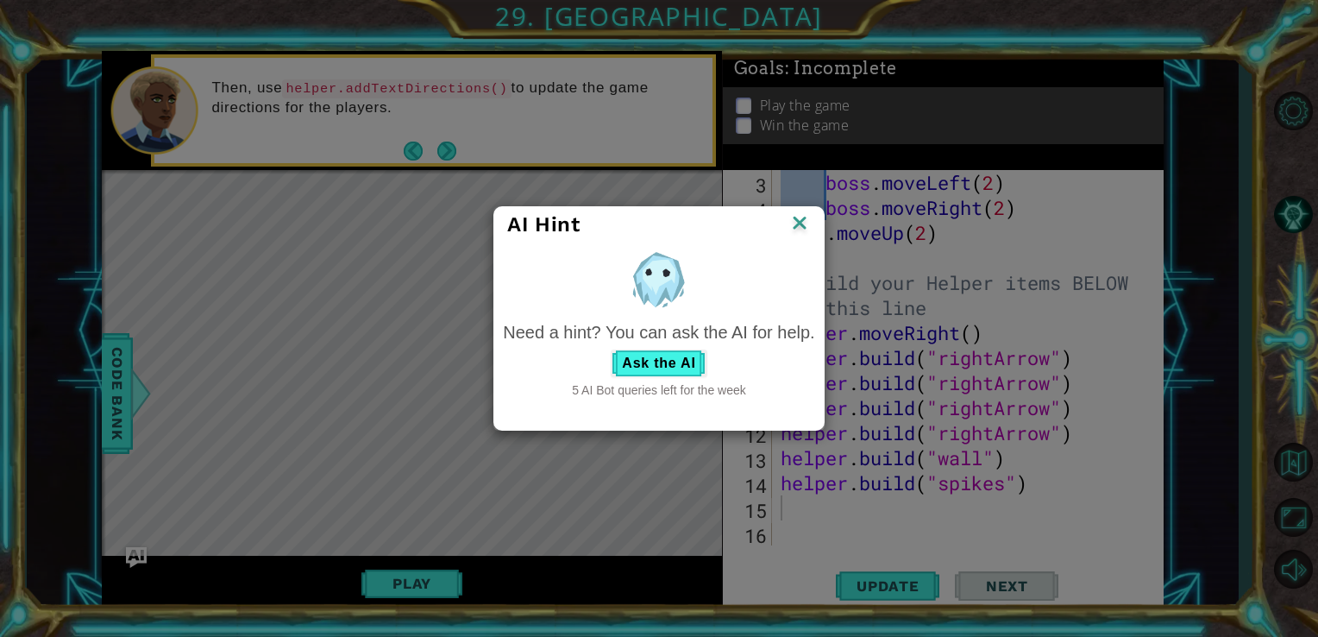
click at [795, 228] on img at bounding box center [799, 224] width 22 height 26
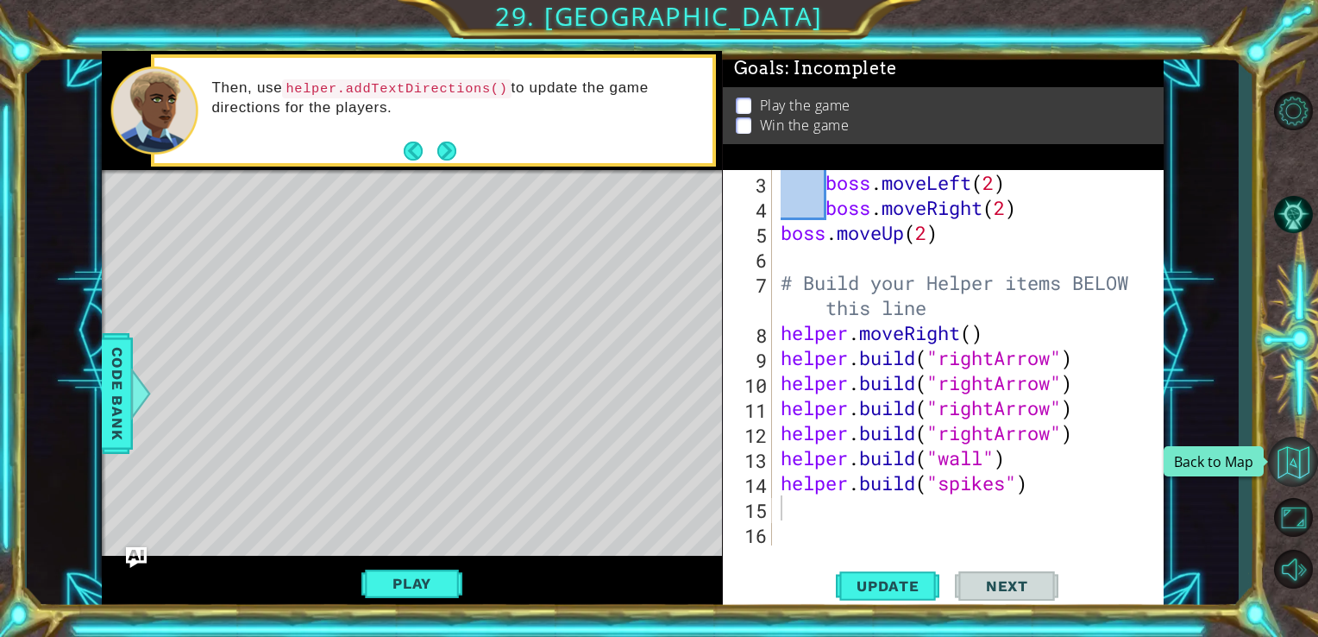
click at [1296, 462] on button "Back to Map" at bounding box center [1293, 461] width 50 height 50
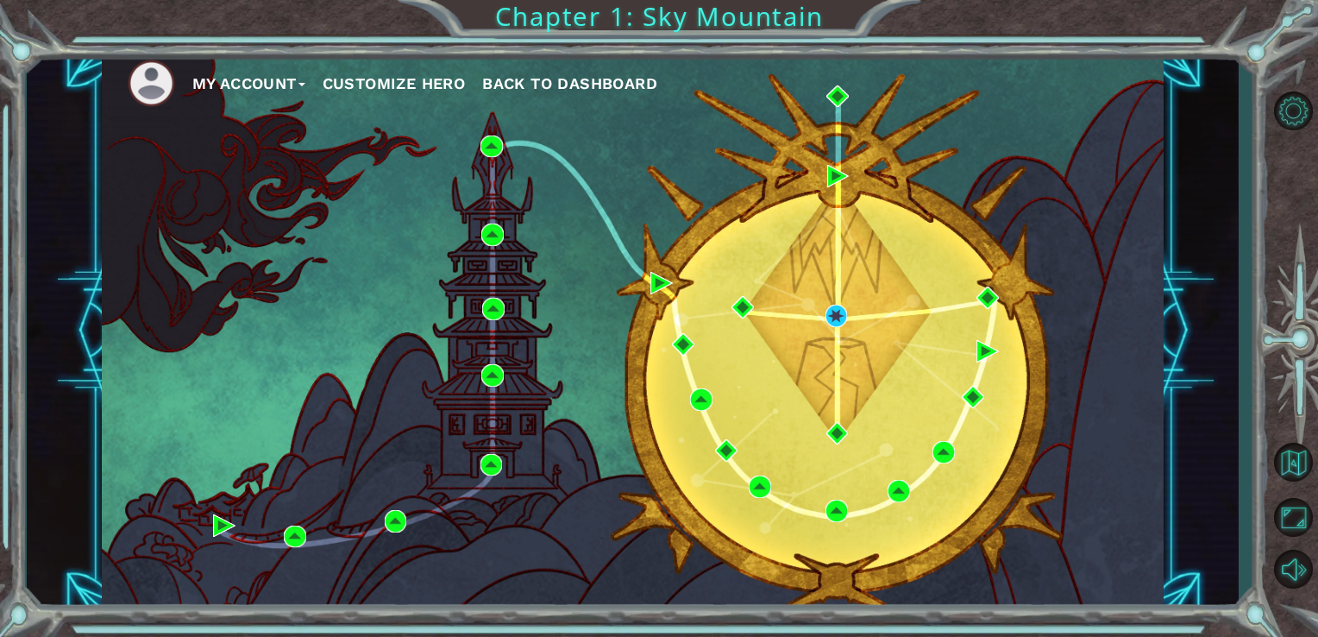
click at [601, 86] on span "Back to Dashboard" at bounding box center [569, 83] width 175 height 18
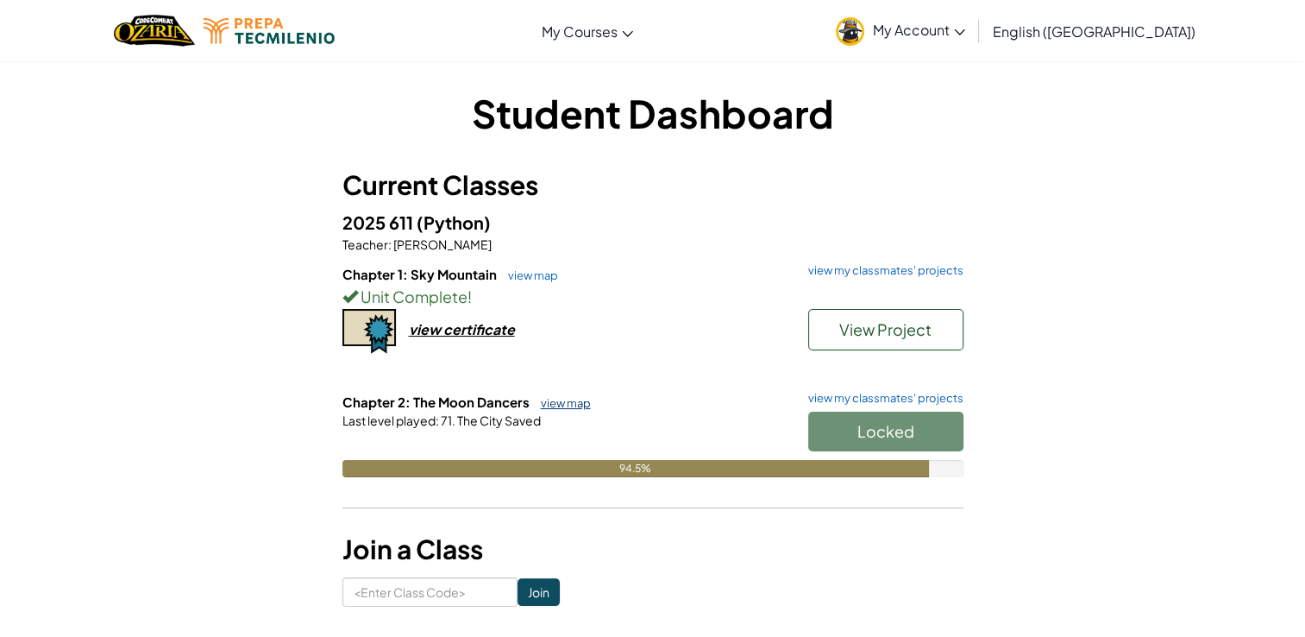
click at [559, 402] on link "view map" at bounding box center [561, 403] width 59 height 14
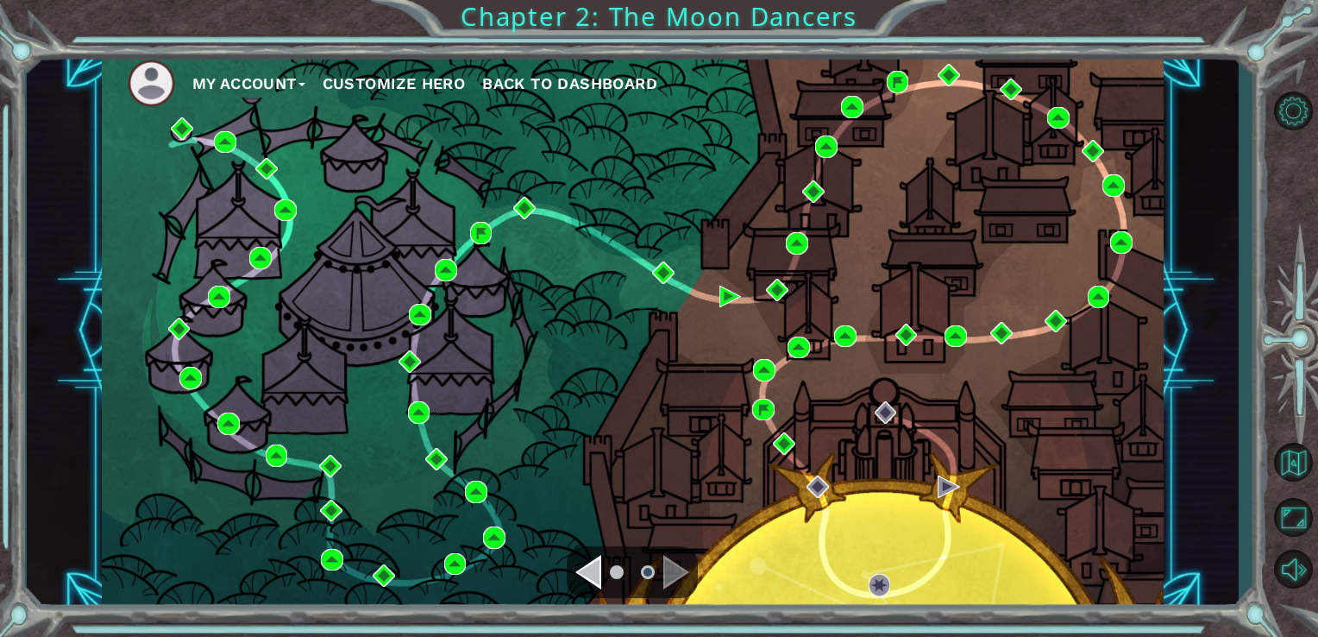
click at [679, 571] on div "Navigate to the next page" at bounding box center [676, 572] width 26 height 35
click at [608, 92] on button "Back to Dashboard" at bounding box center [569, 84] width 175 height 26
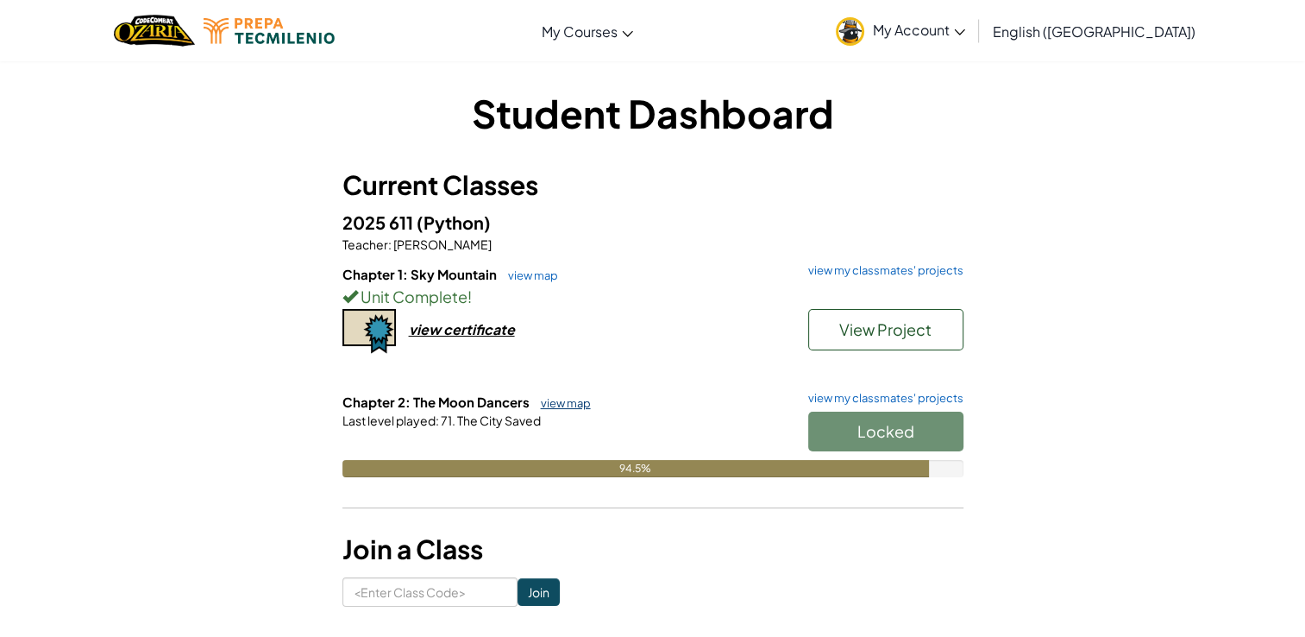
click at [575, 408] on link "view map" at bounding box center [561, 403] width 59 height 14
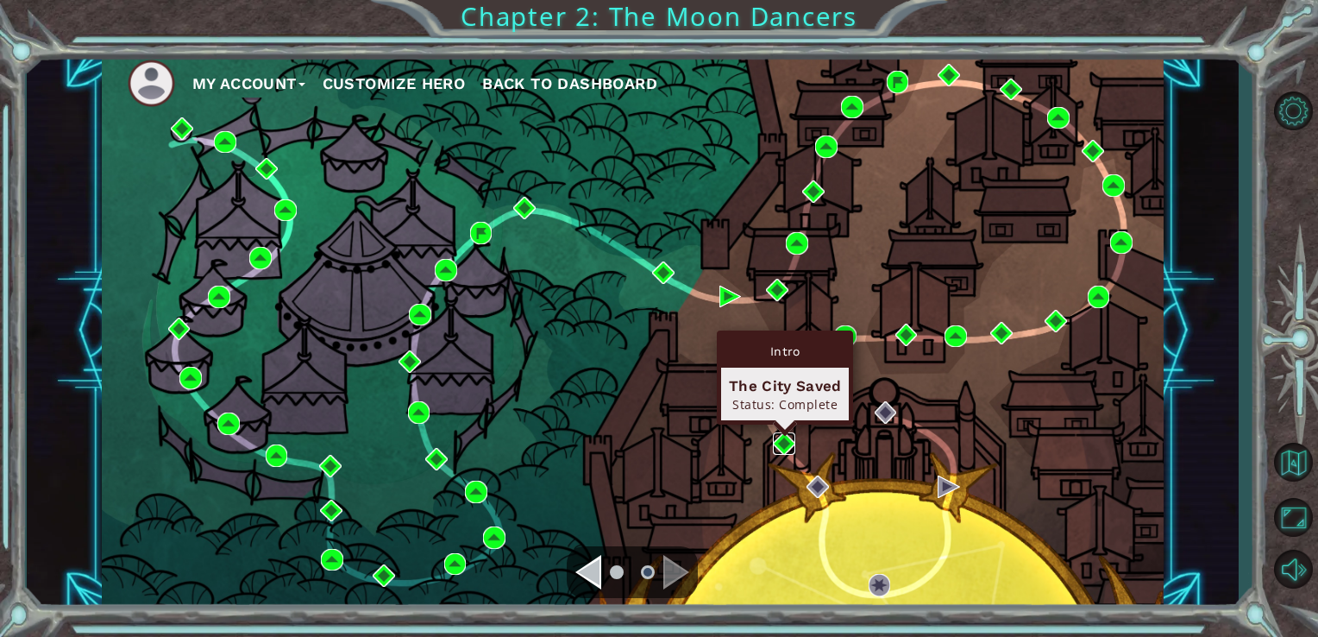
click at [782, 446] on img at bounding box center [784, 443] width 22 height 22
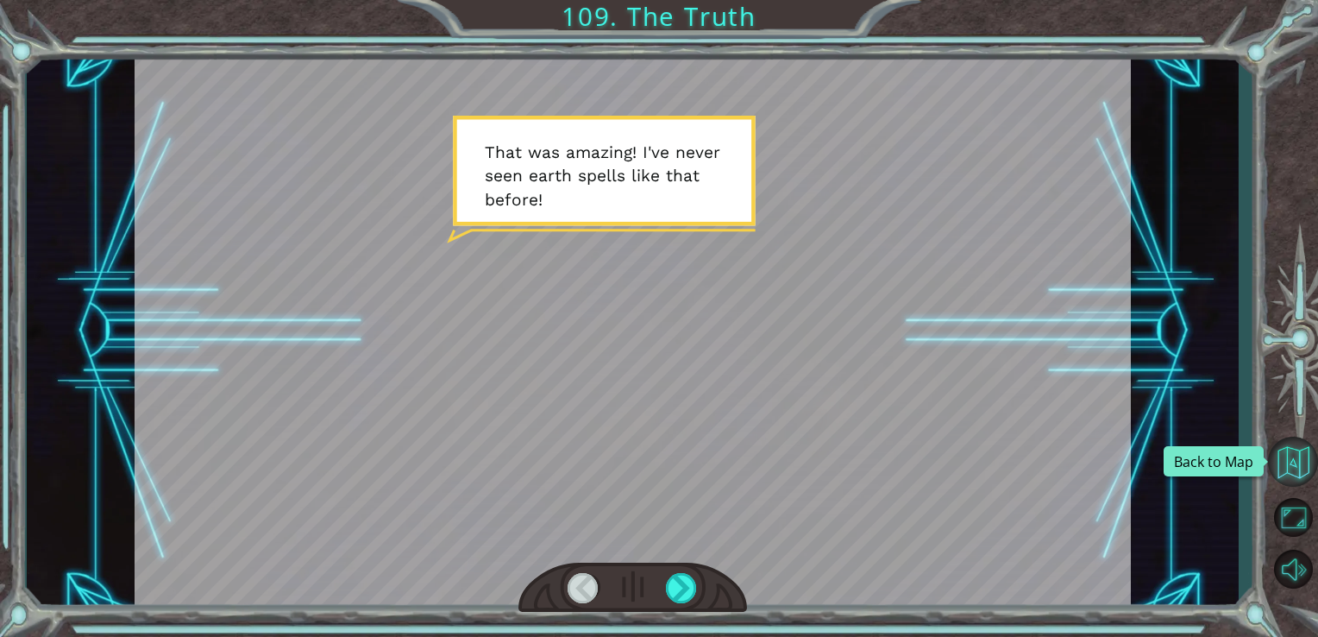
click at [1304, 457] on button "Back to Map" at bounding box center [1293, 461] width 50 height 50
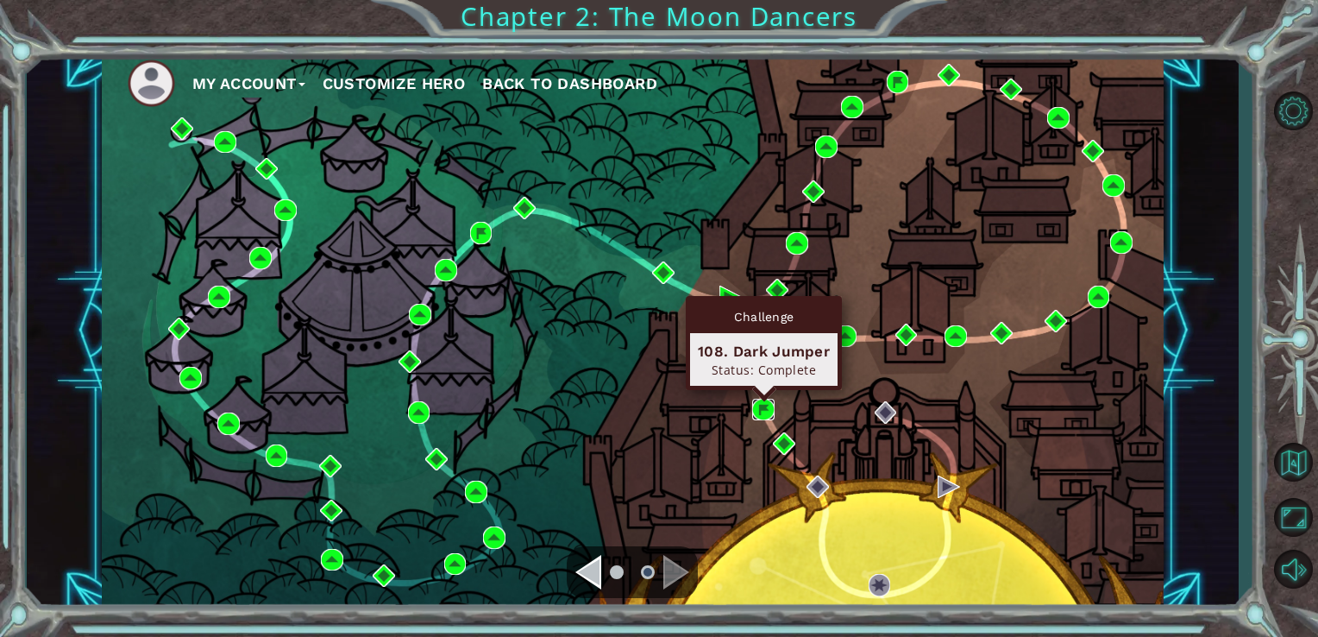
click at [766, 414] on img at bounding box center [763, 410] width 22 height 22
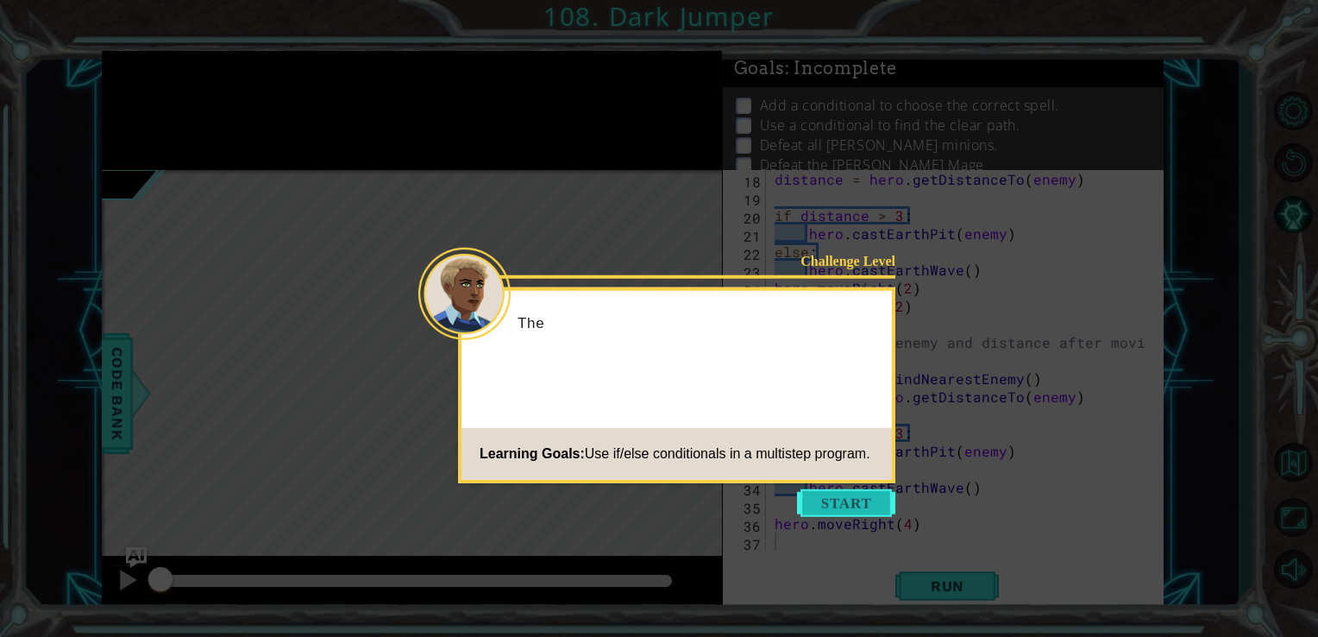
click at [832, 512] on button "Start" at bounding box center [846, 503] width 98 height 28
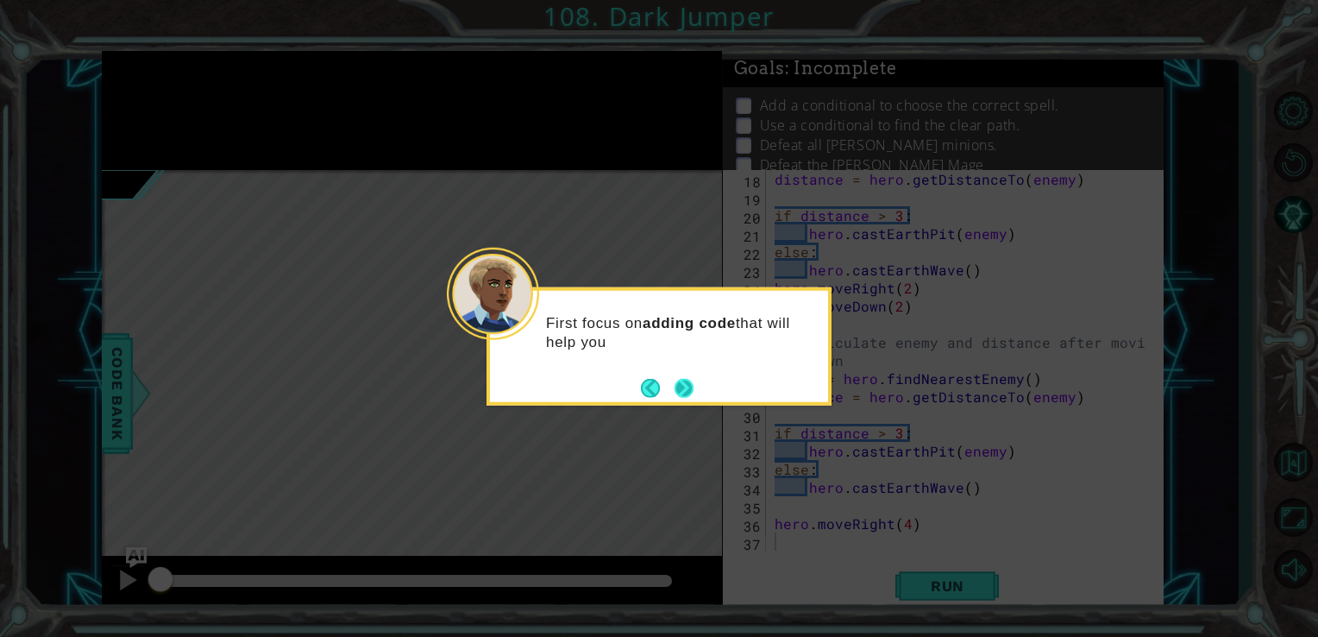
click at [687, 388] on button "Next" at bounding box center [684, 387] width 19 height 19
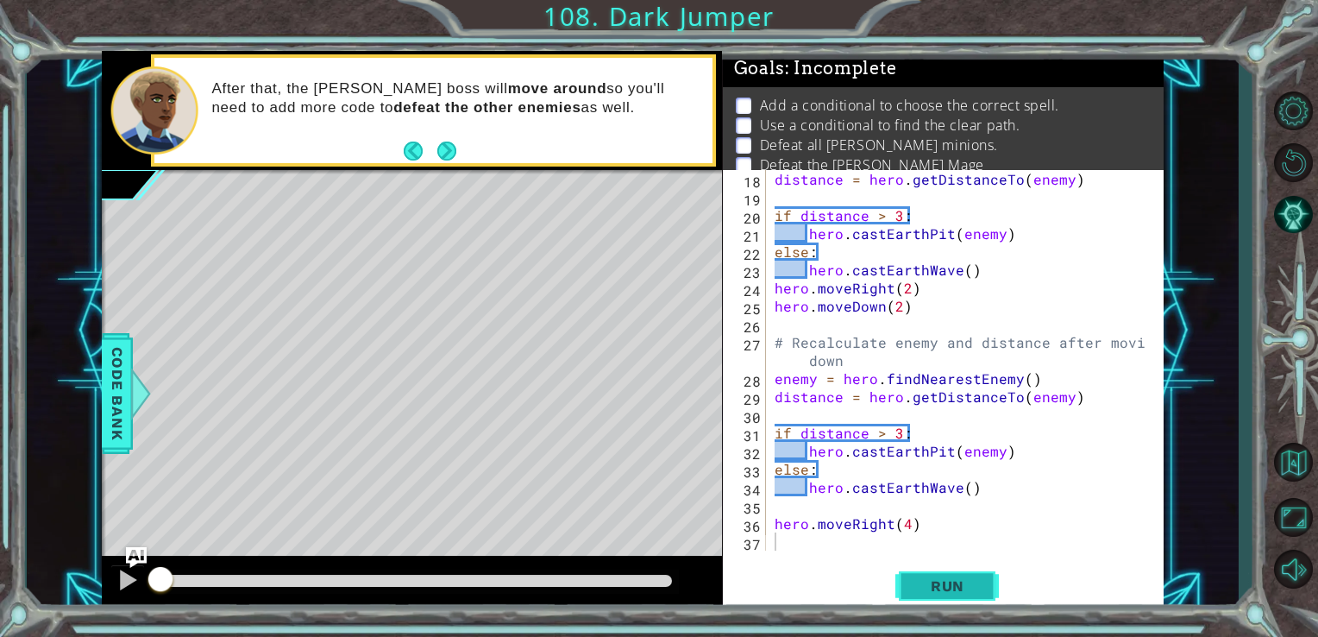
click at [957, 585] on span "Run" at bounding box center [947, 585] width 68 height 17
